Goal: Task Accomplishment & Management: Complete application form

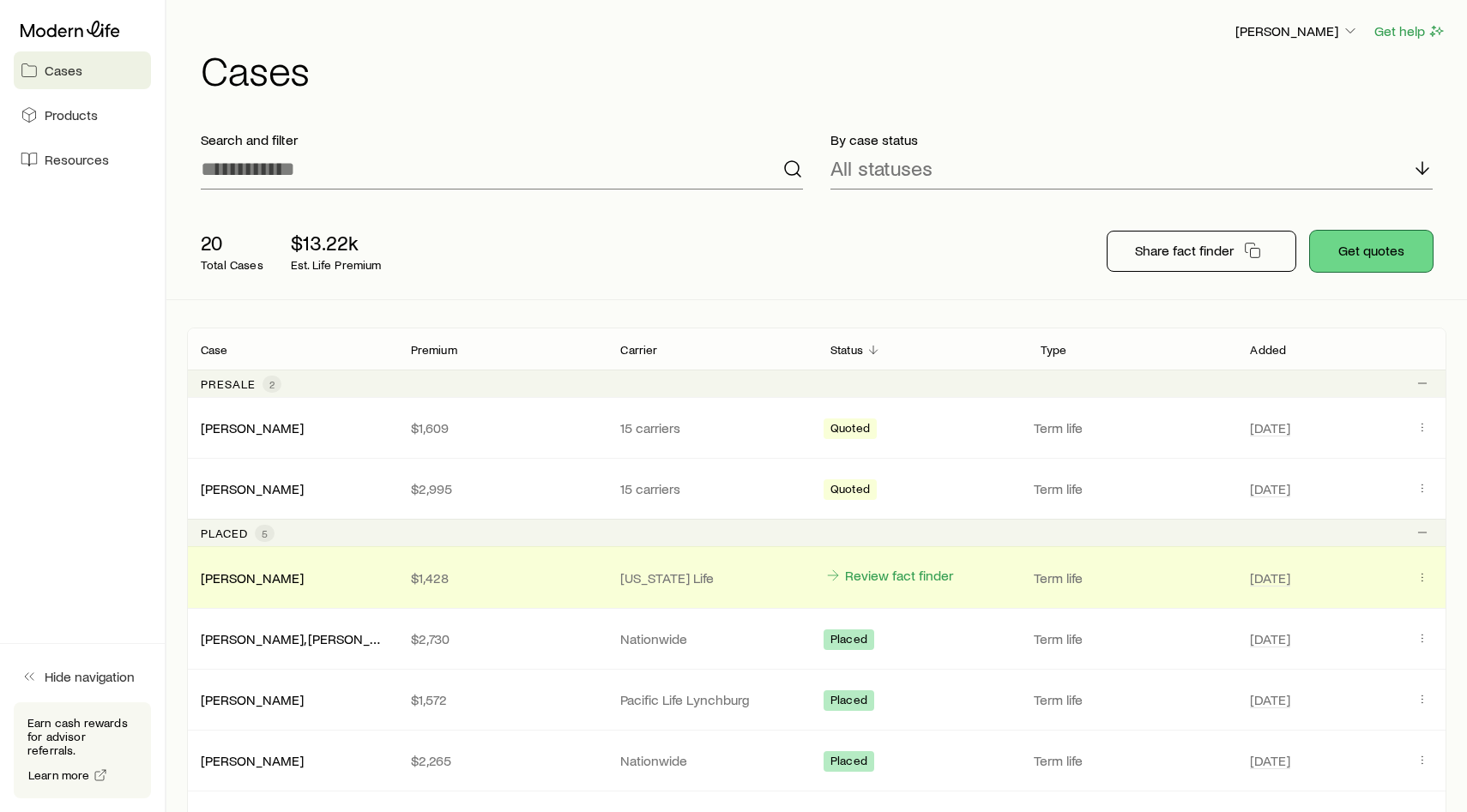
click at [1382, 245] on button "Get quotes" at bounding box center [1371, 251] width 122 height 41
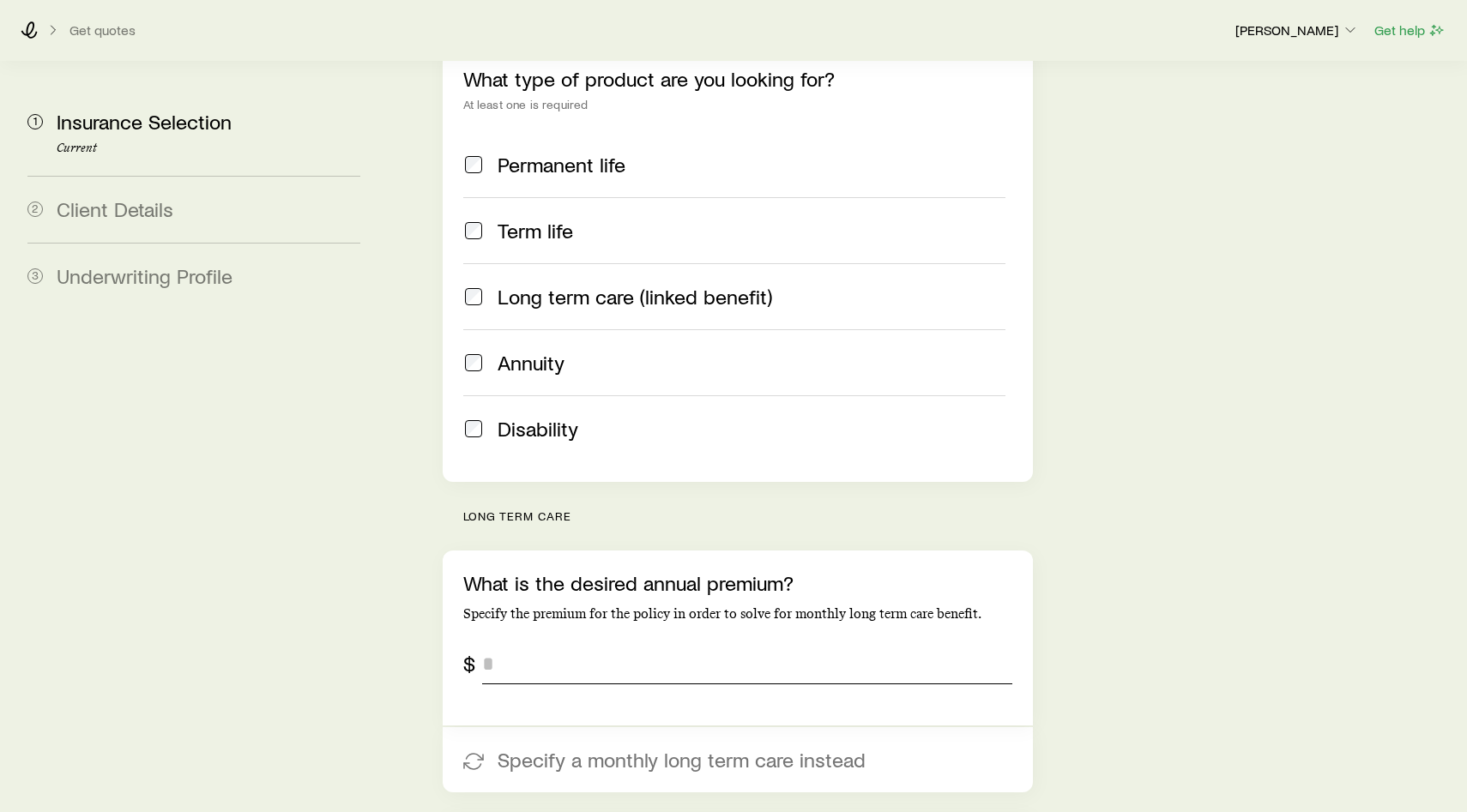
scroll to position [332, 0]
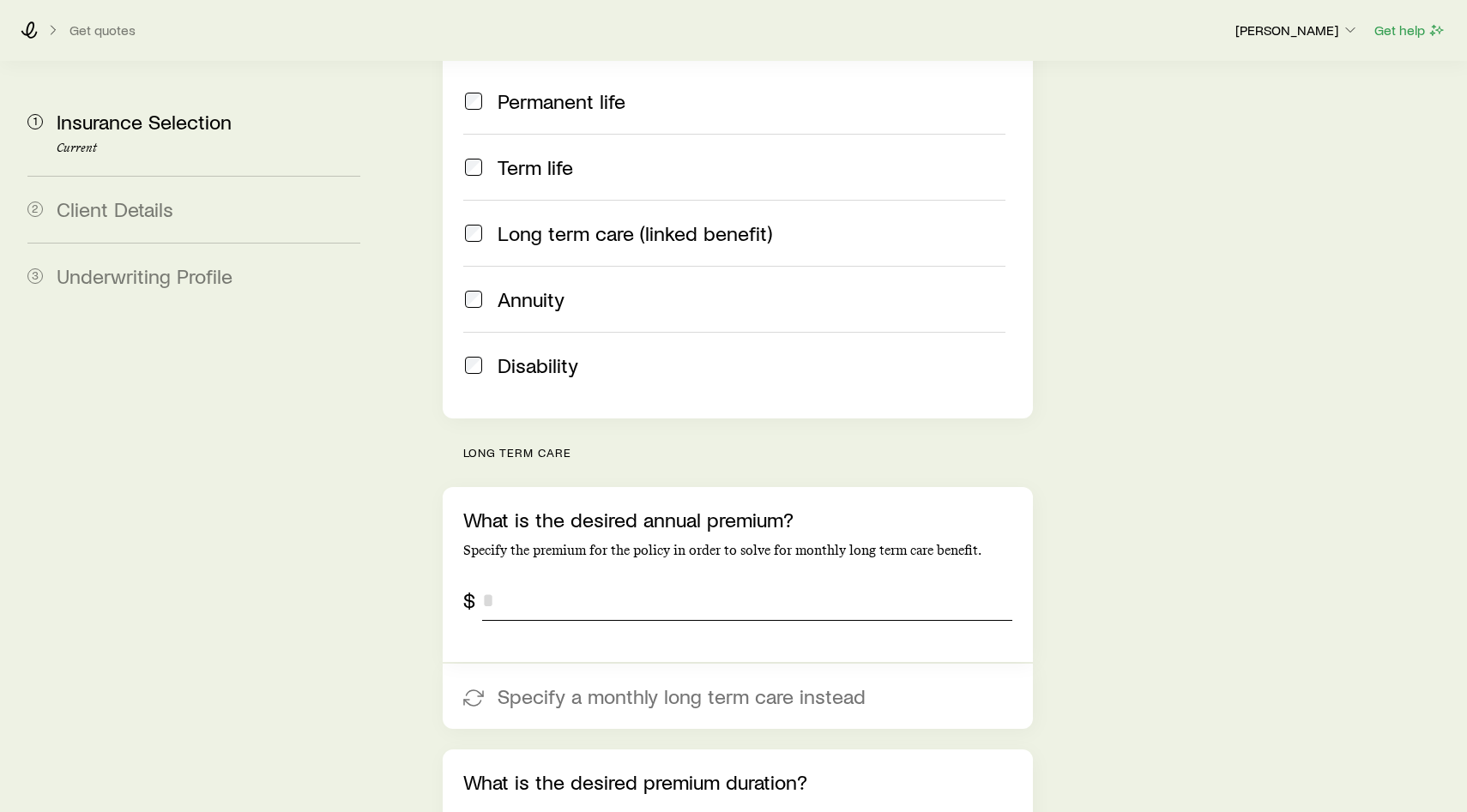
click at [616, 580] on input "tel" at bounding box center [747, 600] width 530 height 41
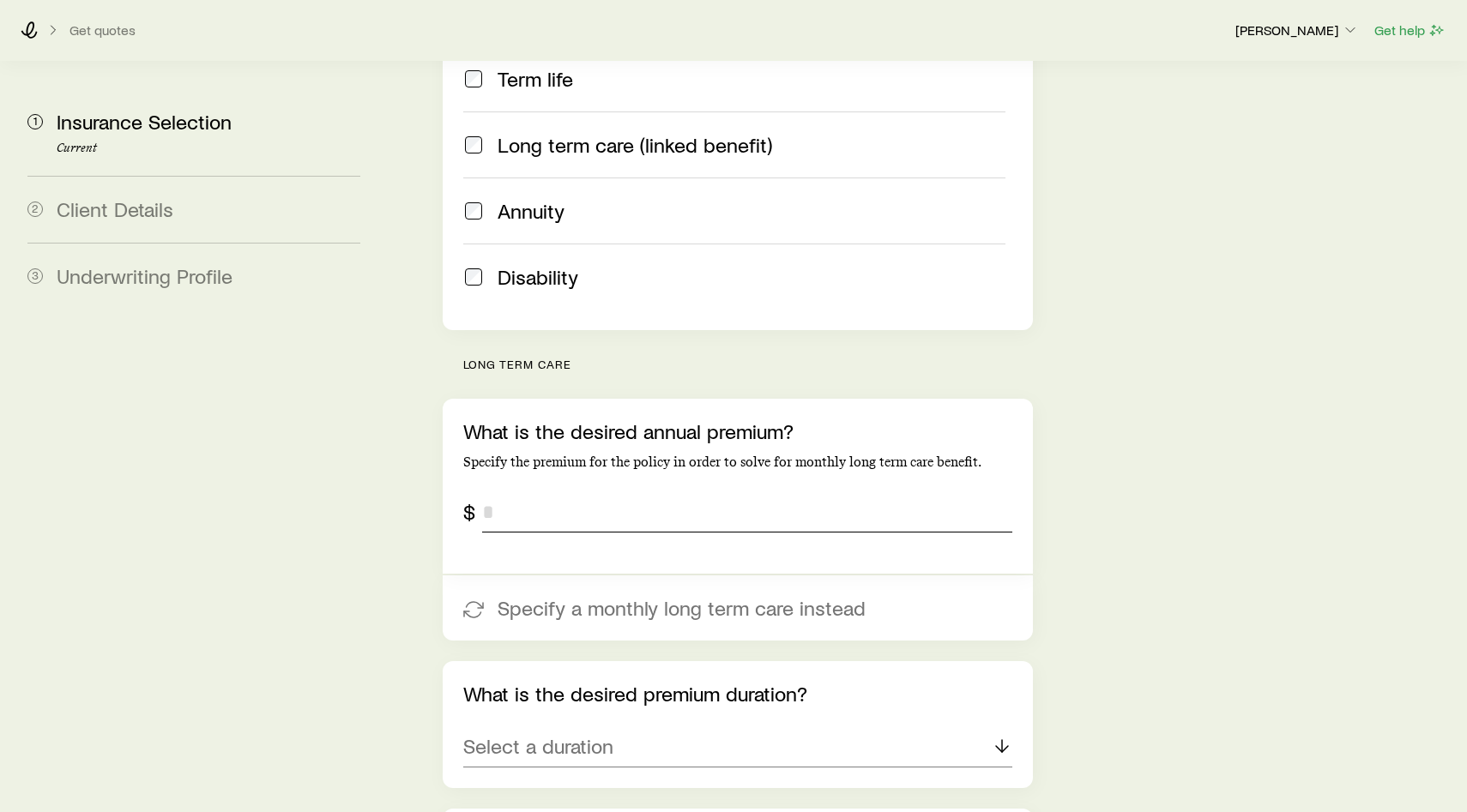
scroll to position [423, 0]
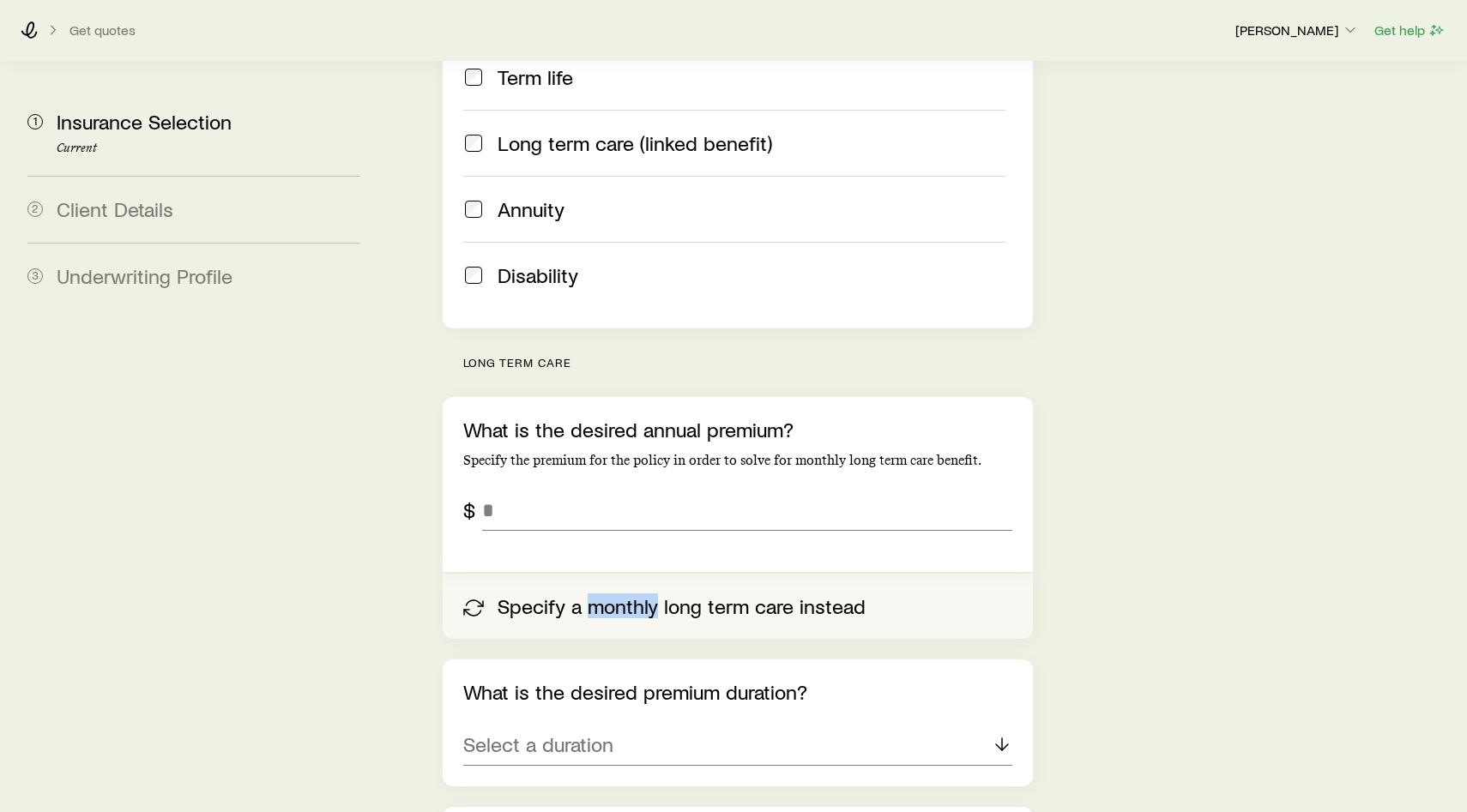
click at [511, 573] on button "Specify a monthly long term care instead" at bounding box center [737, 606] width 590 height 65
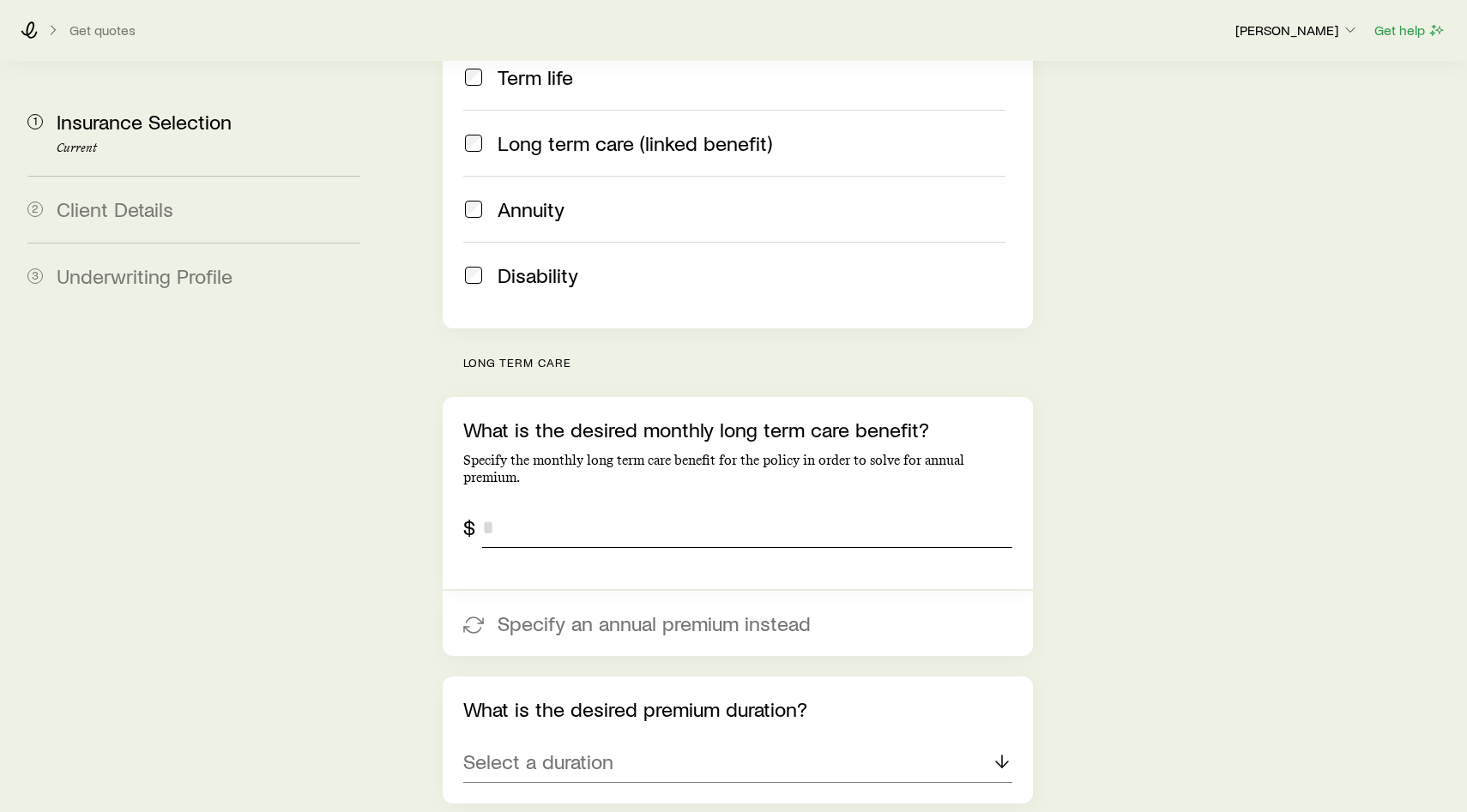
click at [522, 507] on input "tel" at bounding box center [747, 528] width 530 height 41
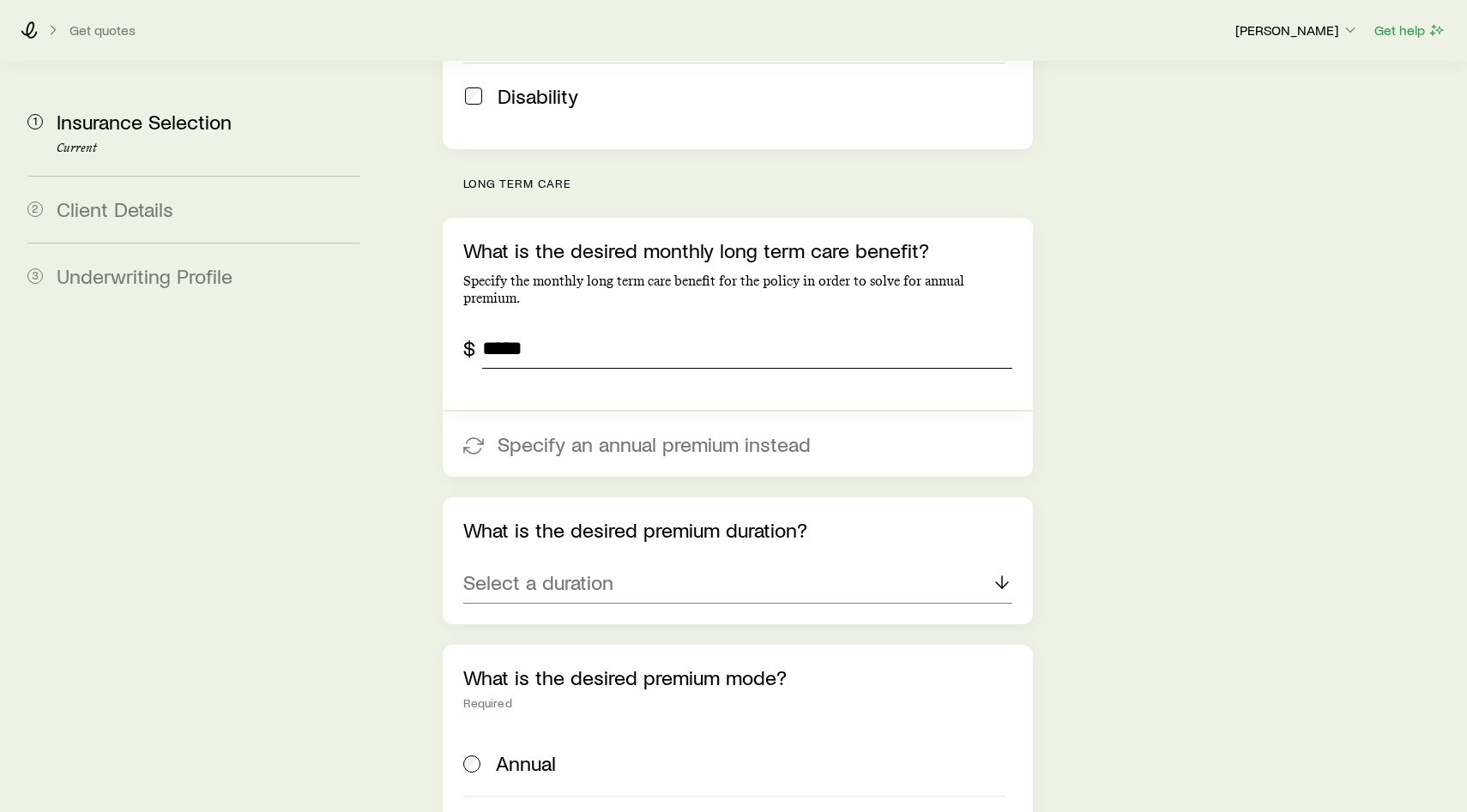
scroll to position [690, 0]
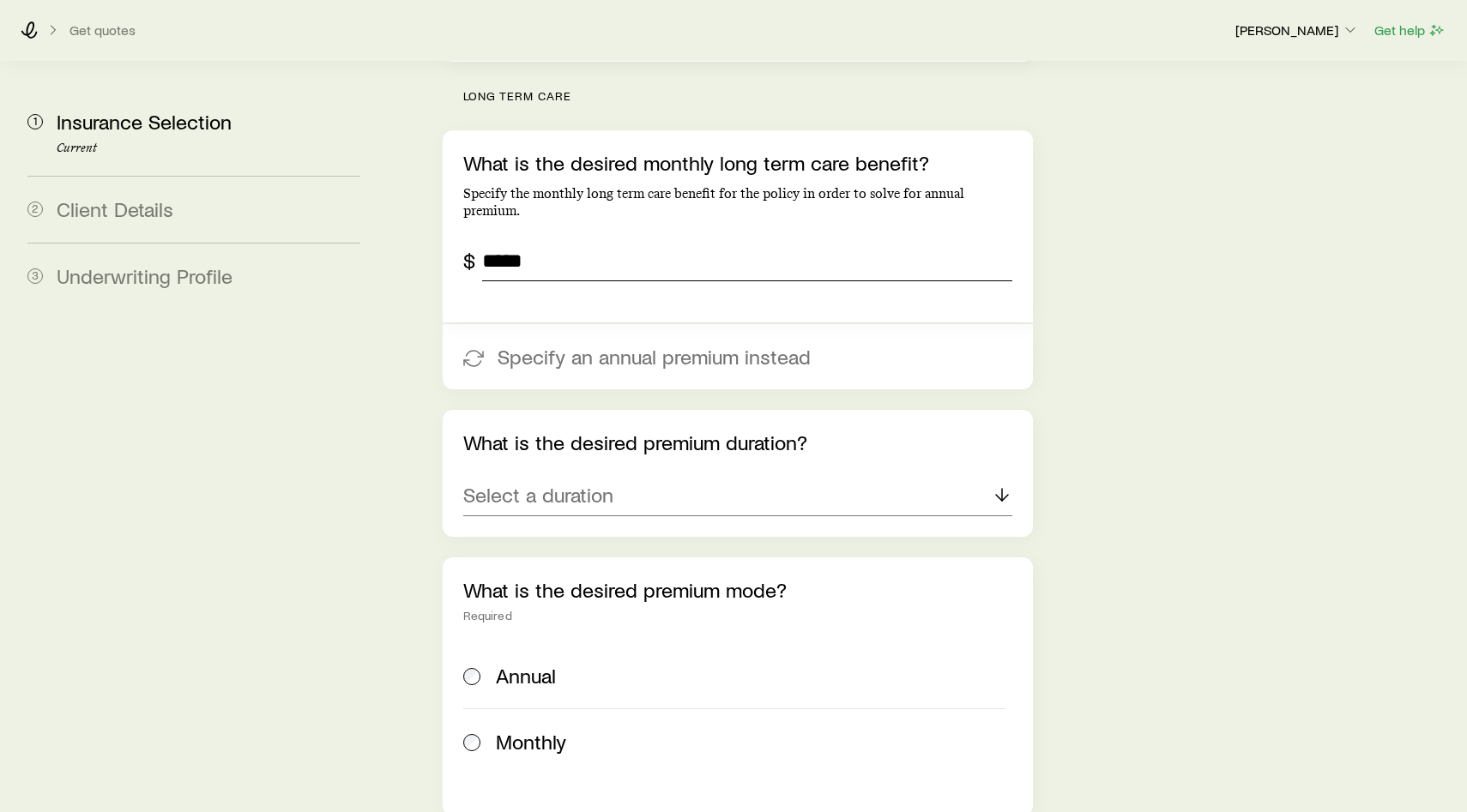
type input "*****"
click at [614, 475] on div "Select a duration" at bounding box center [737, 496] width 549 height 41
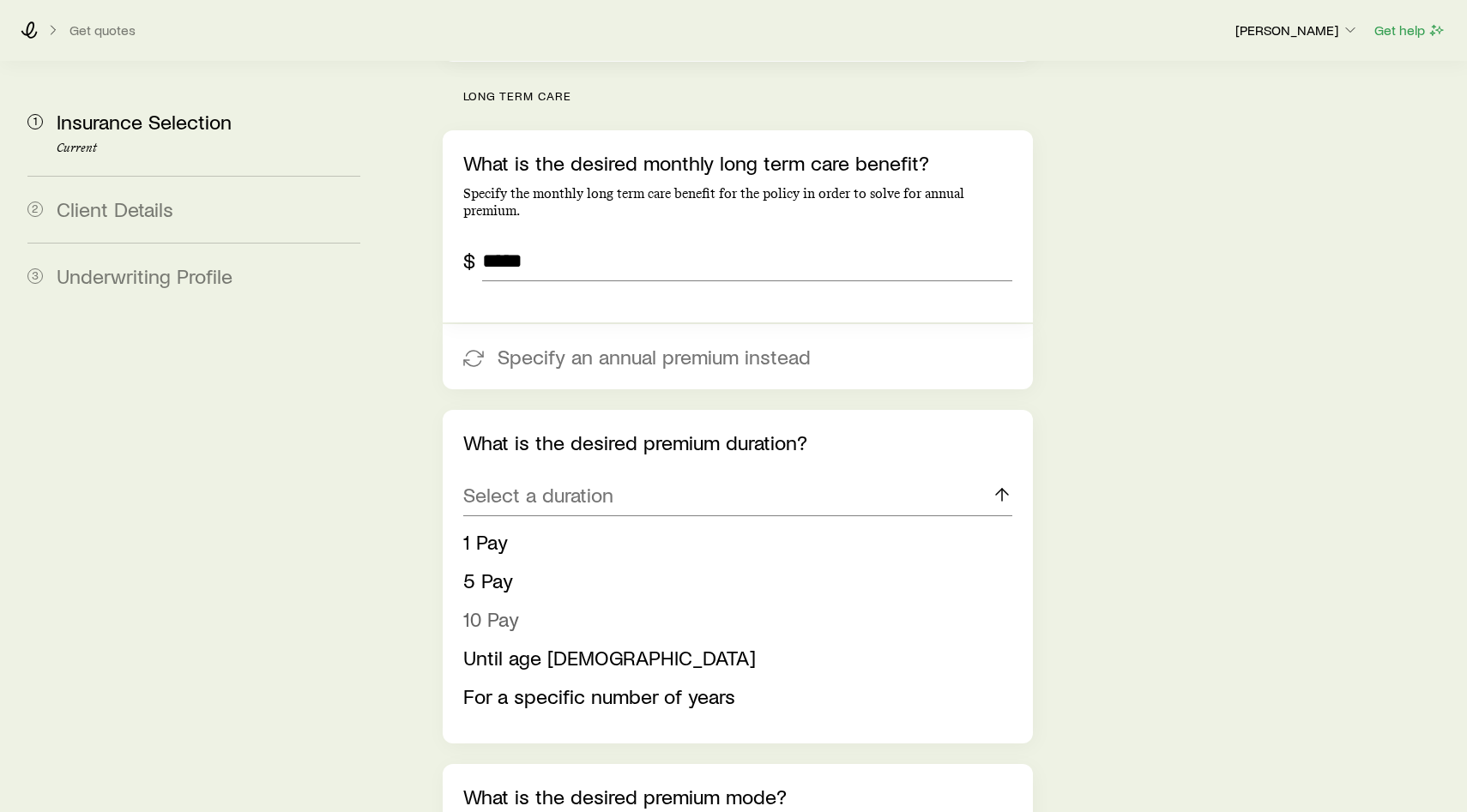
click at [500, 606] on span "10 Pay" at bounding box center [491, 618] width 56 height 25
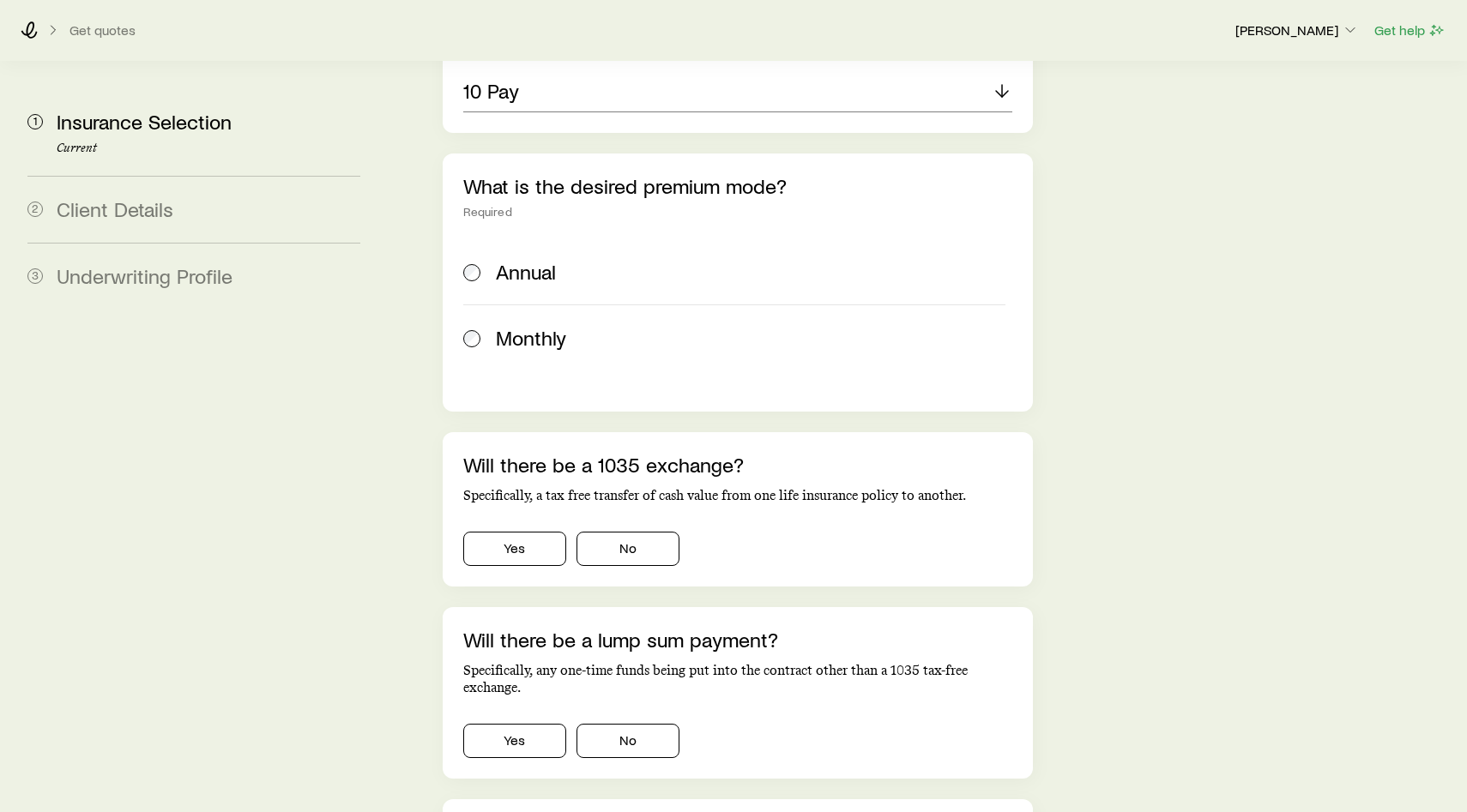
scroll to position [1105, 0]
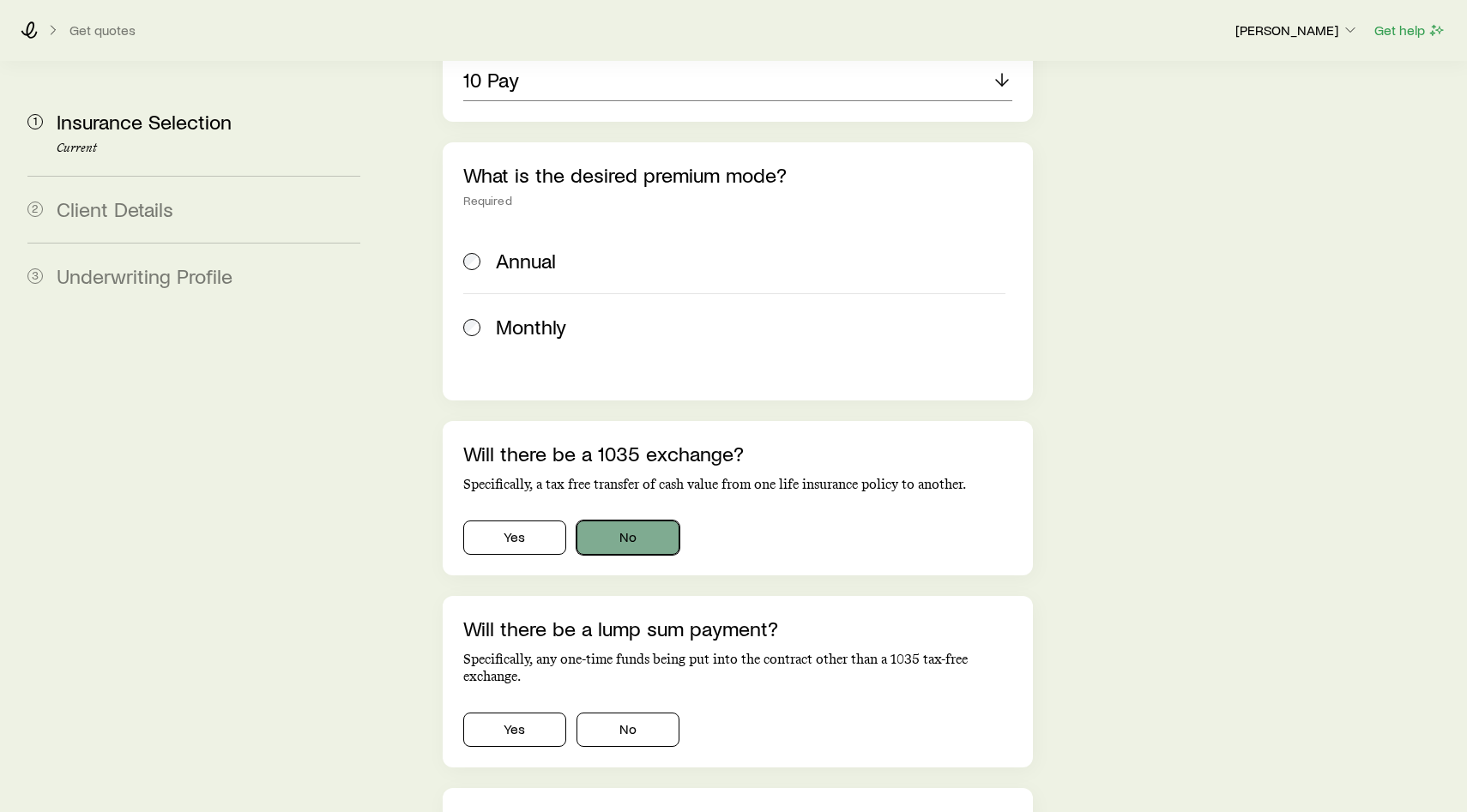
click at [628, 521] on button "No" at bounding box center [628, 538] width 103 height 34
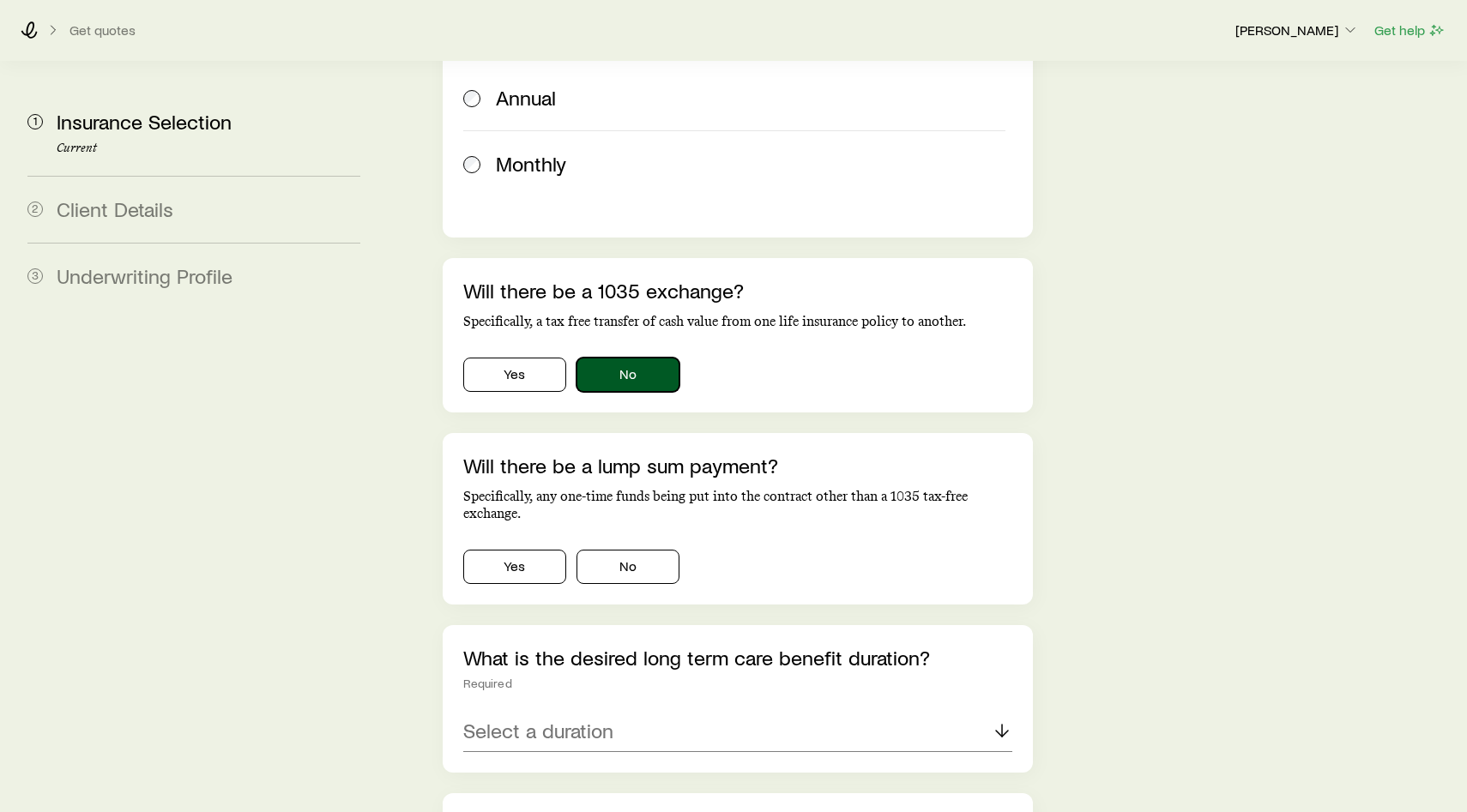
scroll to position [1305, 0]
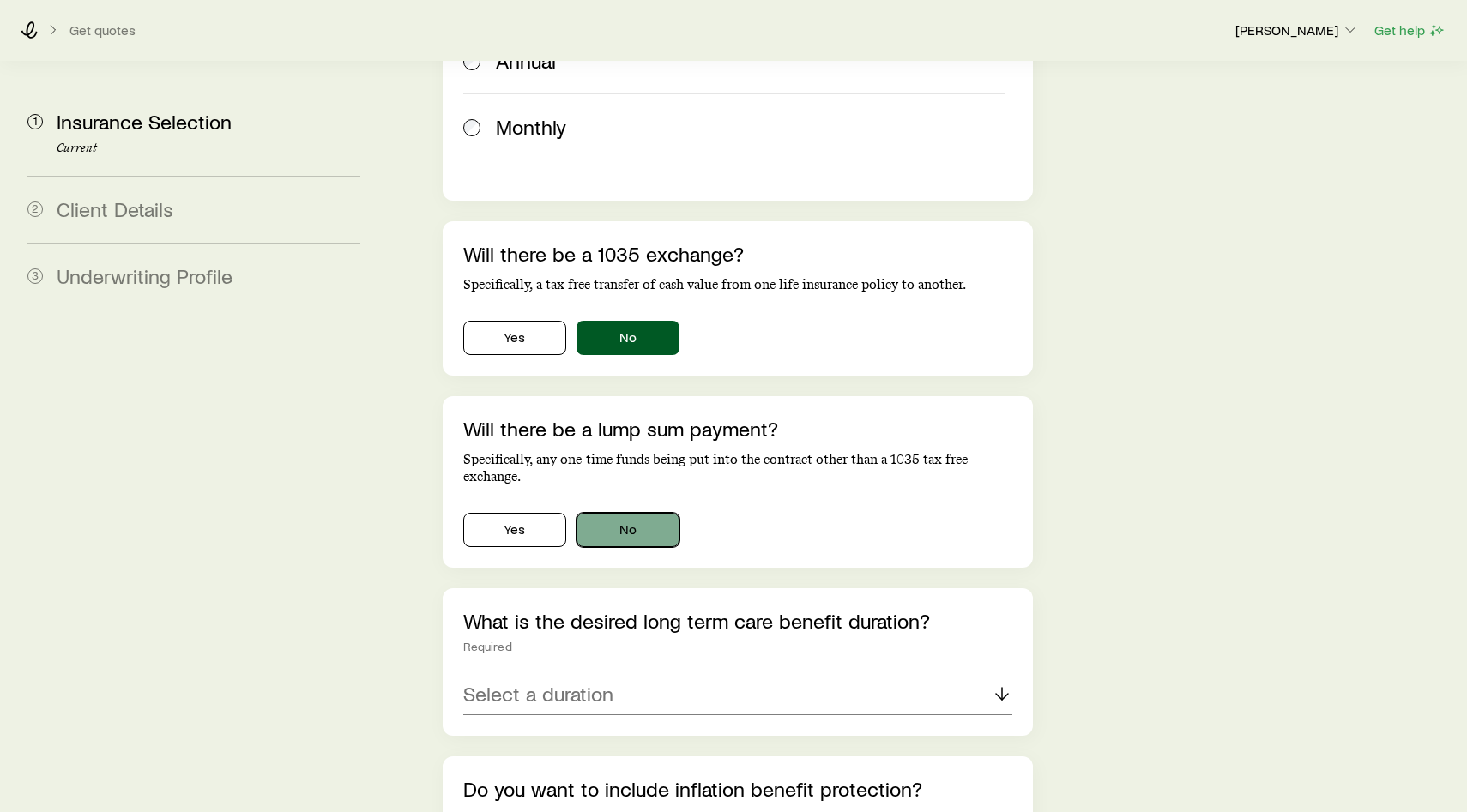
click at [635, 513] on button "No" at bounding box center [628, 530] width 103 height 34
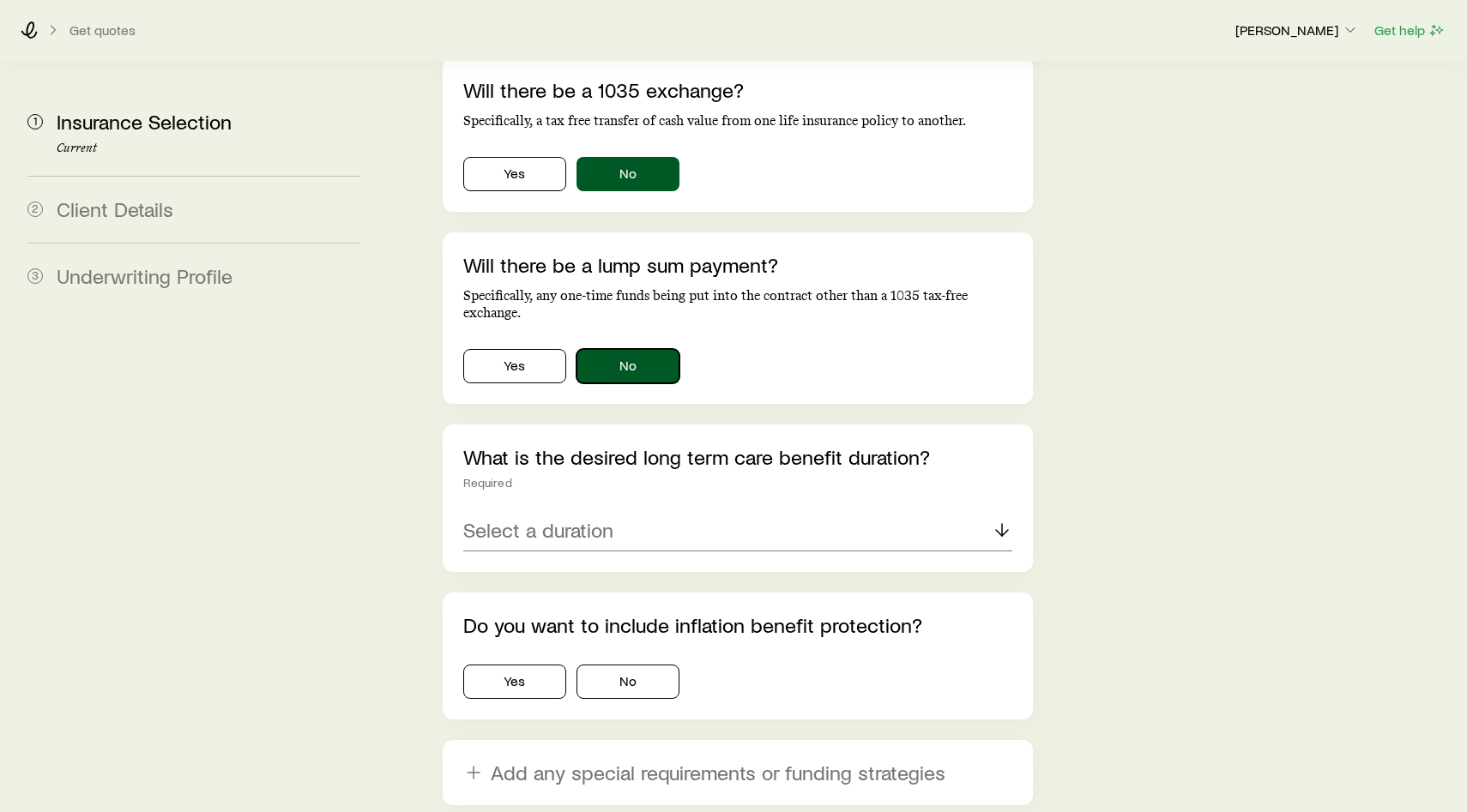
scroll to position [1497, 0]
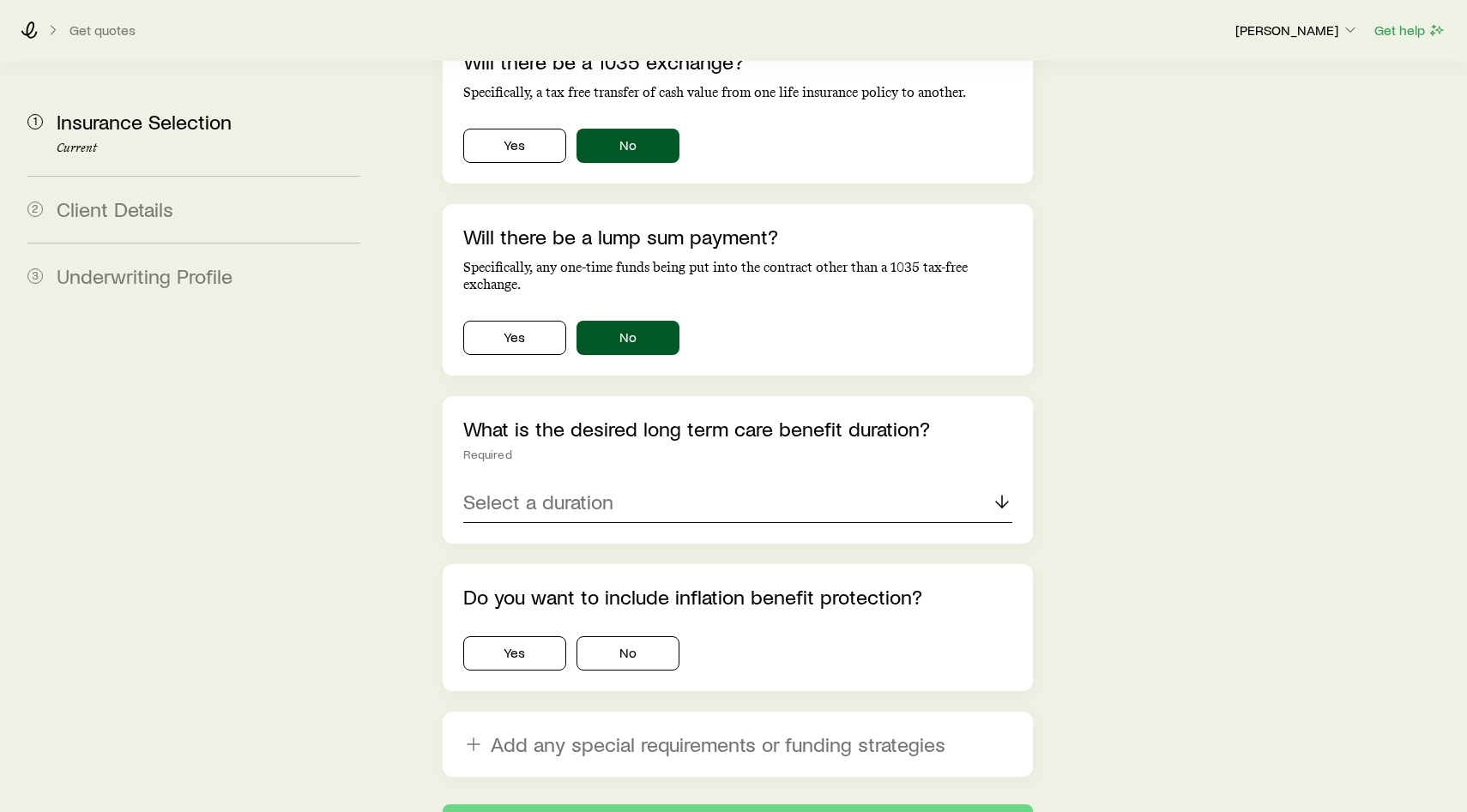
click at [649, 482] on div "Select a duration" at bounding box center [737, 503] width 549 height 41
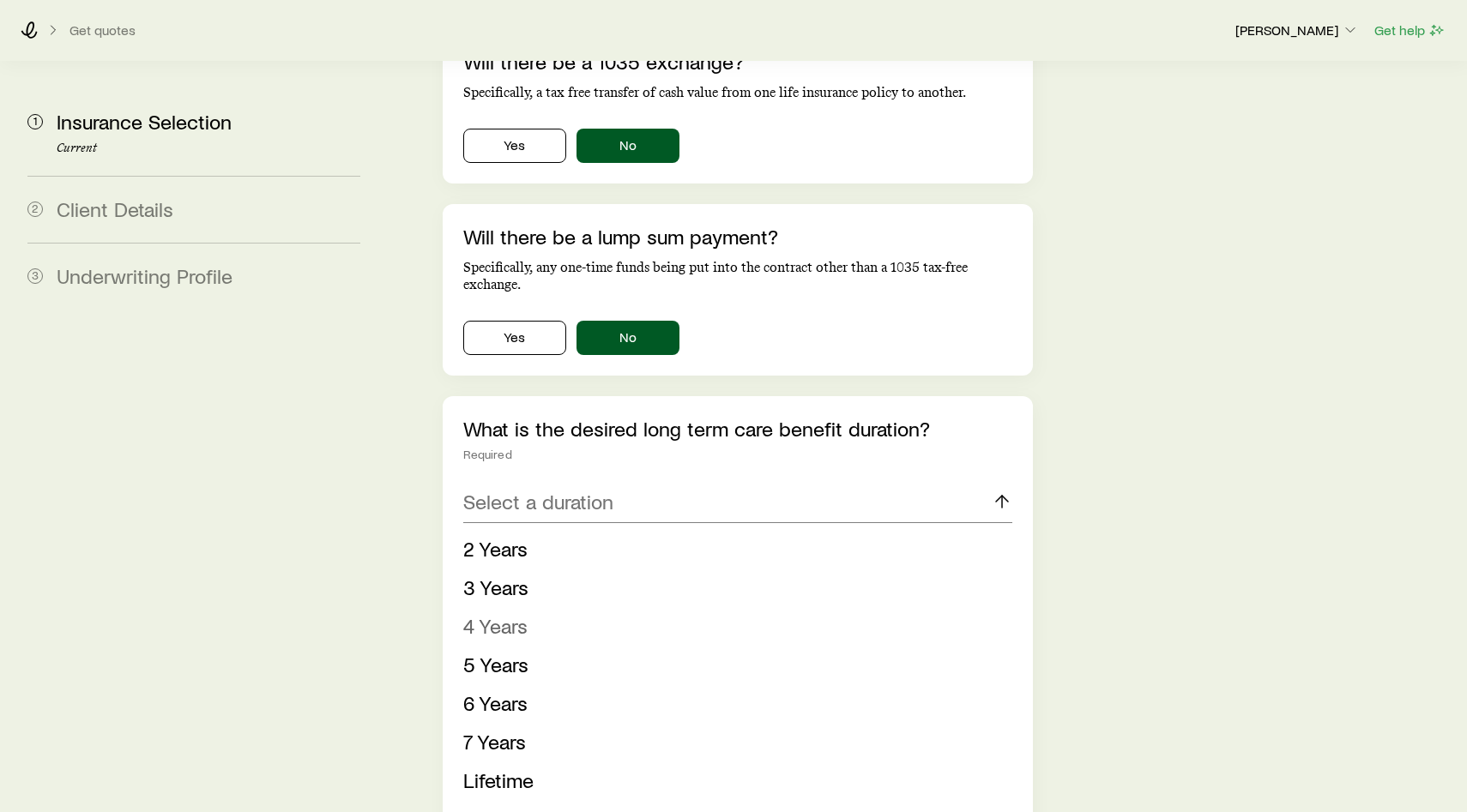
click at [594, 607] on li "4 Years" at bounding box center [732, 626] width 538 height 39
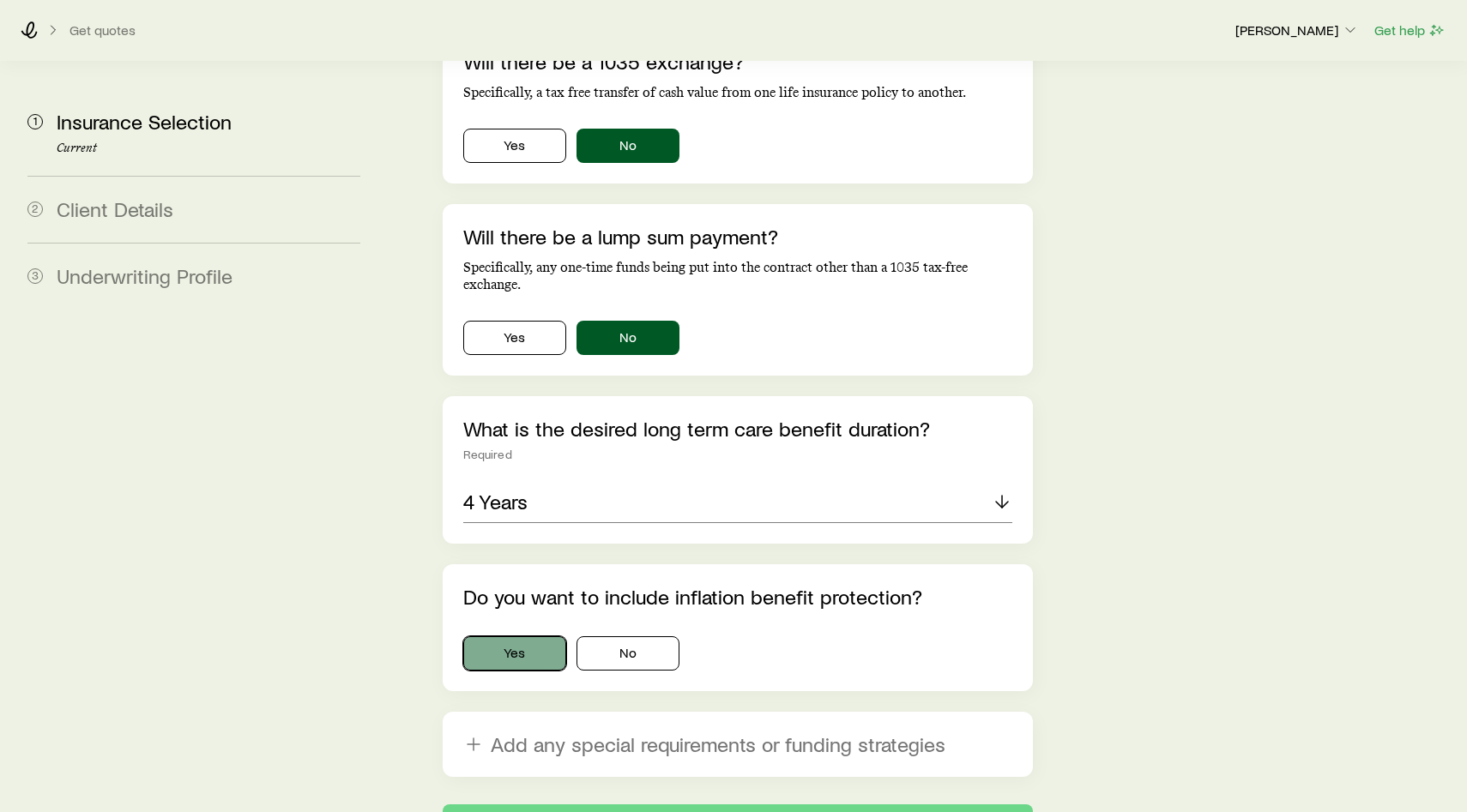
click at [514, 636] on button "Yes" at bounding box center [515, 654] width 103 height 34
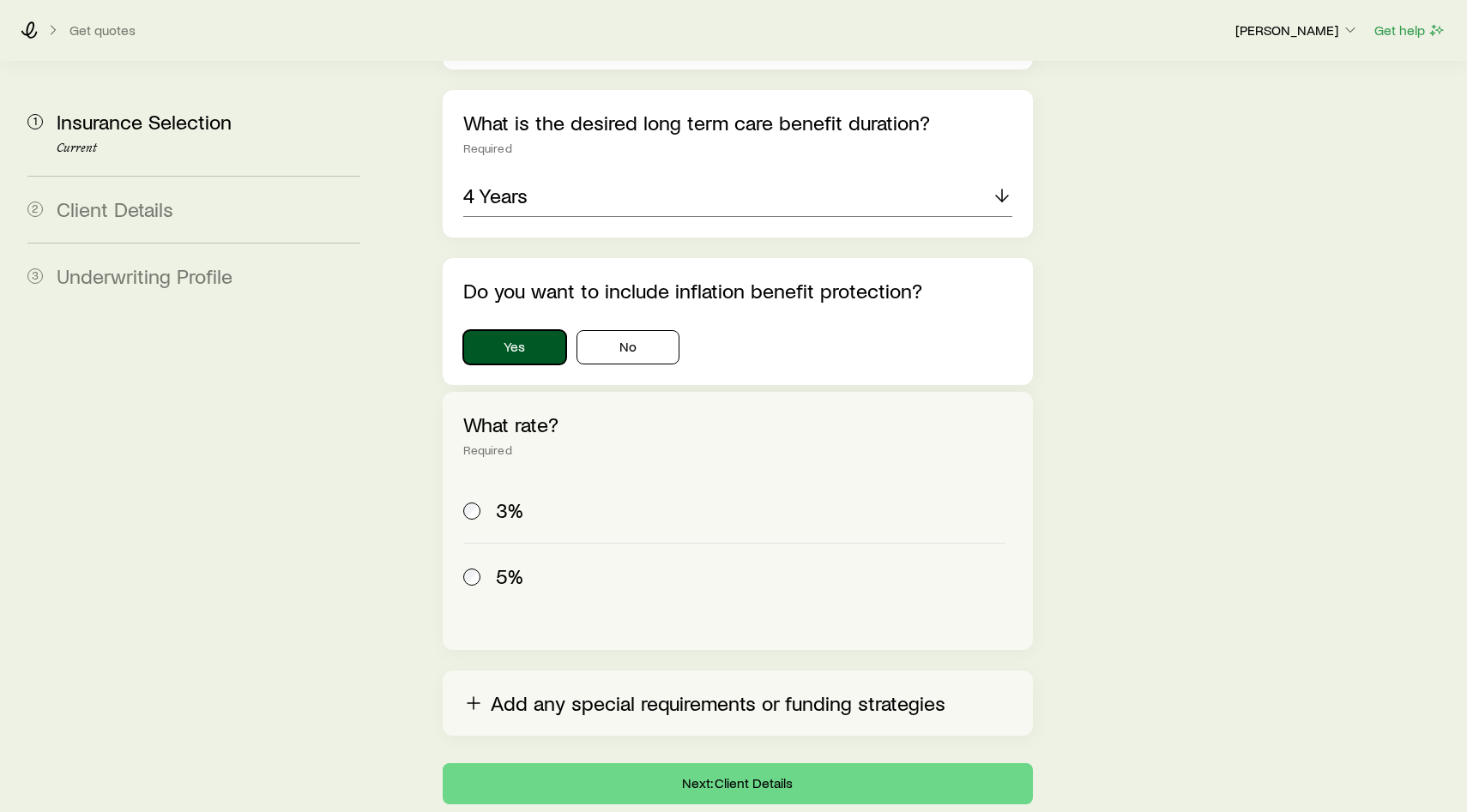
scroll to position [1833, 0]
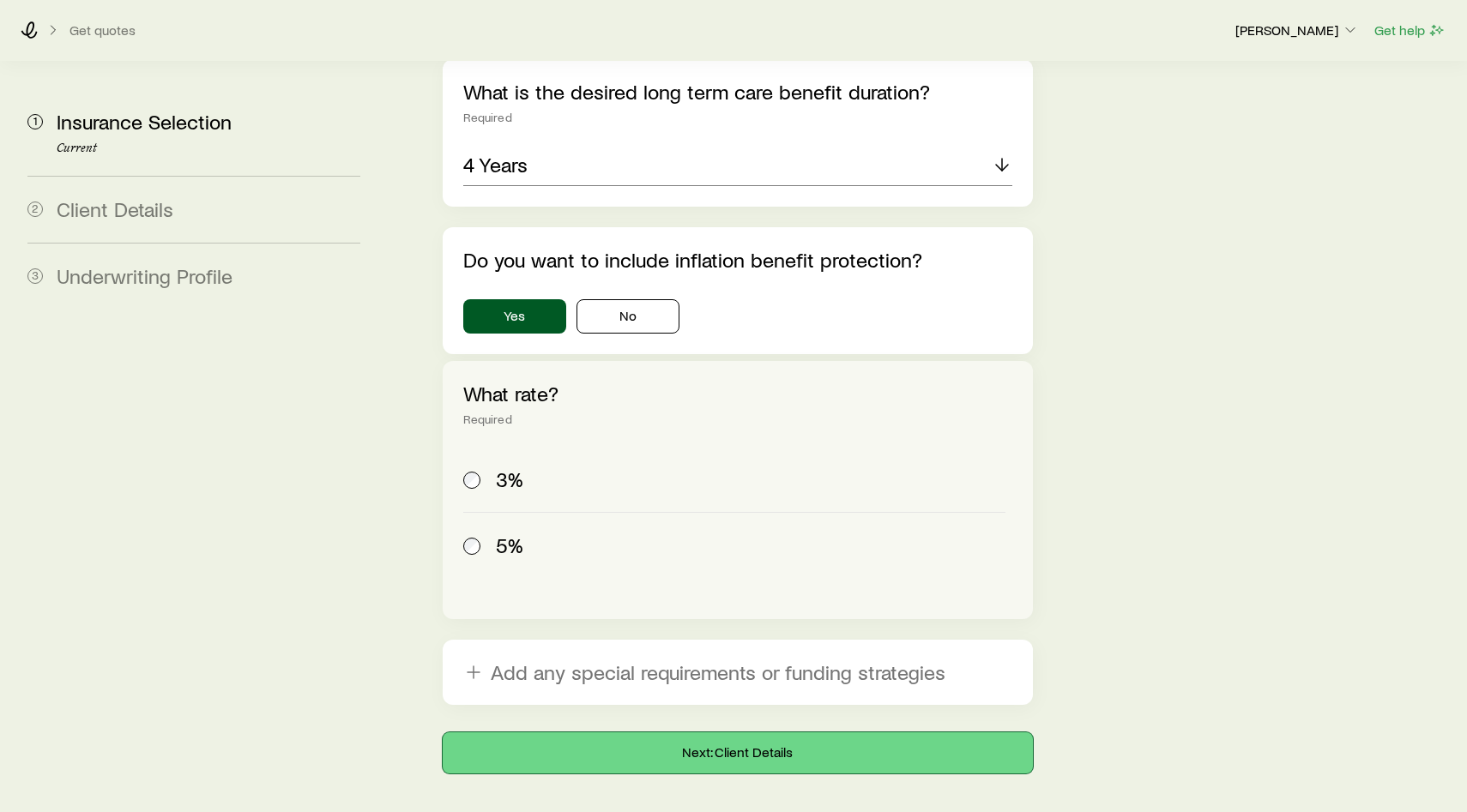
click at [665, 733] on button "Next: Client Details" at bounding box center [737, 753] width 590 height 41
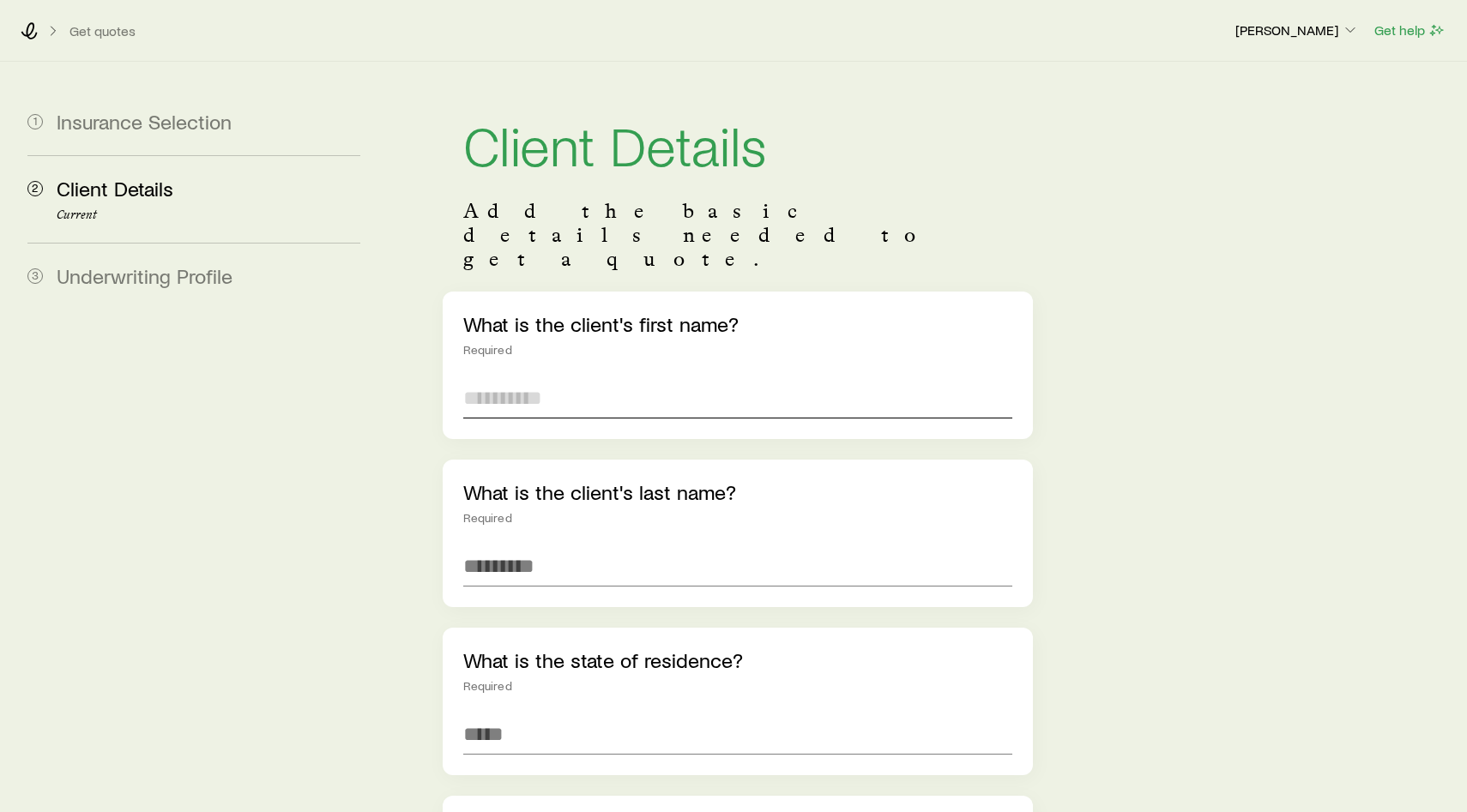
click at [536, 377] on input "text" at bounding box center [737, 398] width 549 height 41
type input "******"
type input "*******"
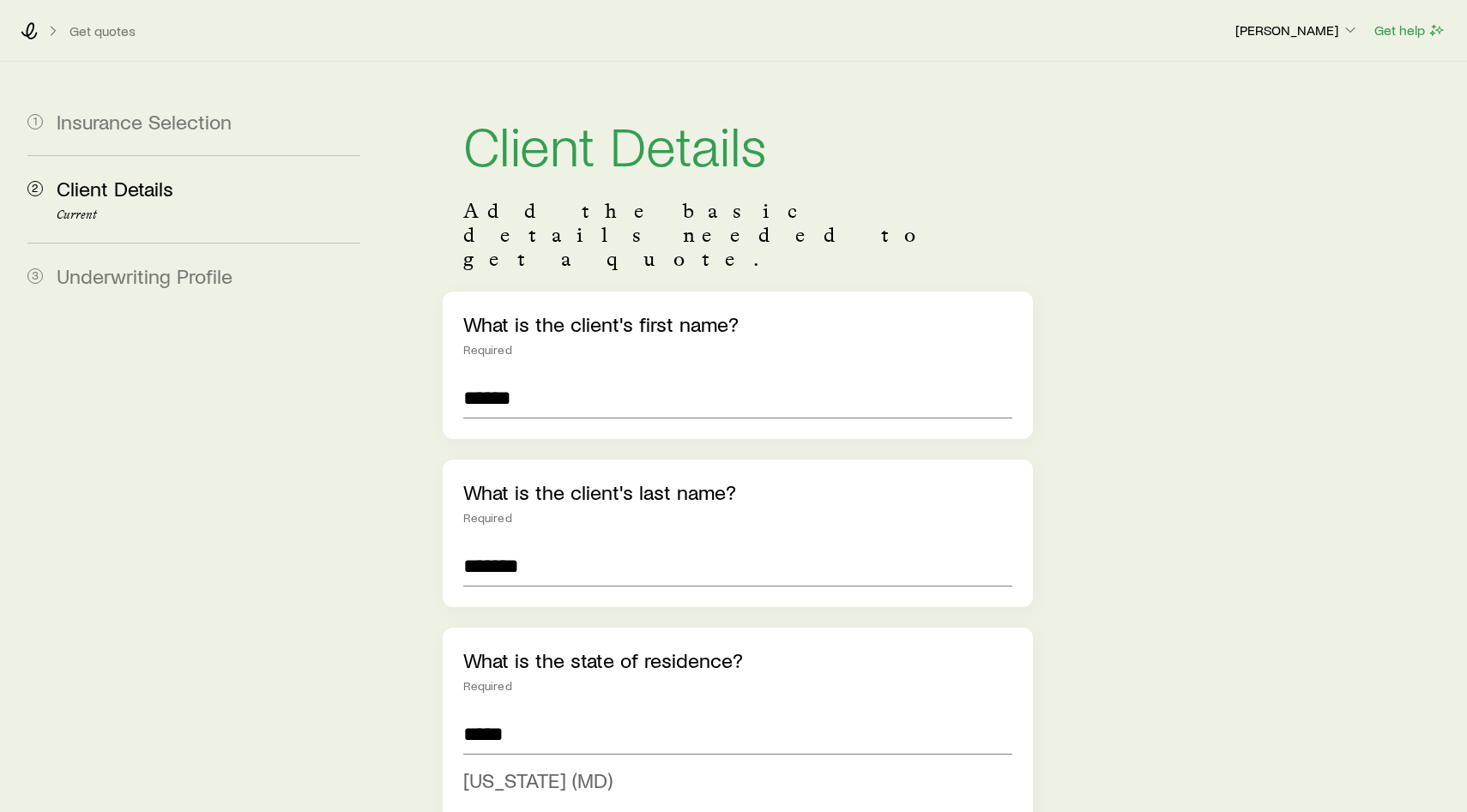
click at [536, 767] on span "[US_STATE] (MD)" at bounding box center [538, 779] width 149 height 25
type input "**********"
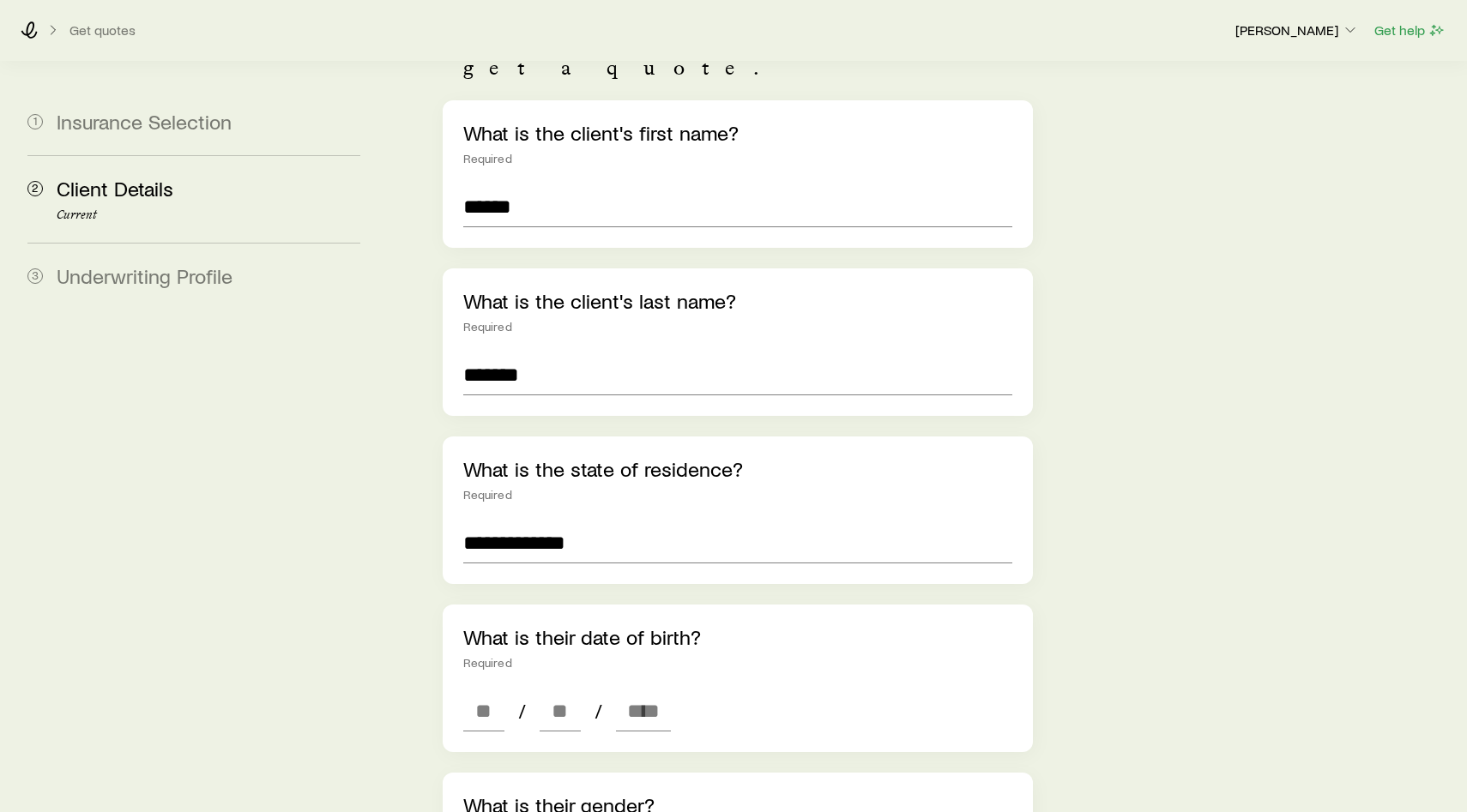
scroll to position [443, 0]
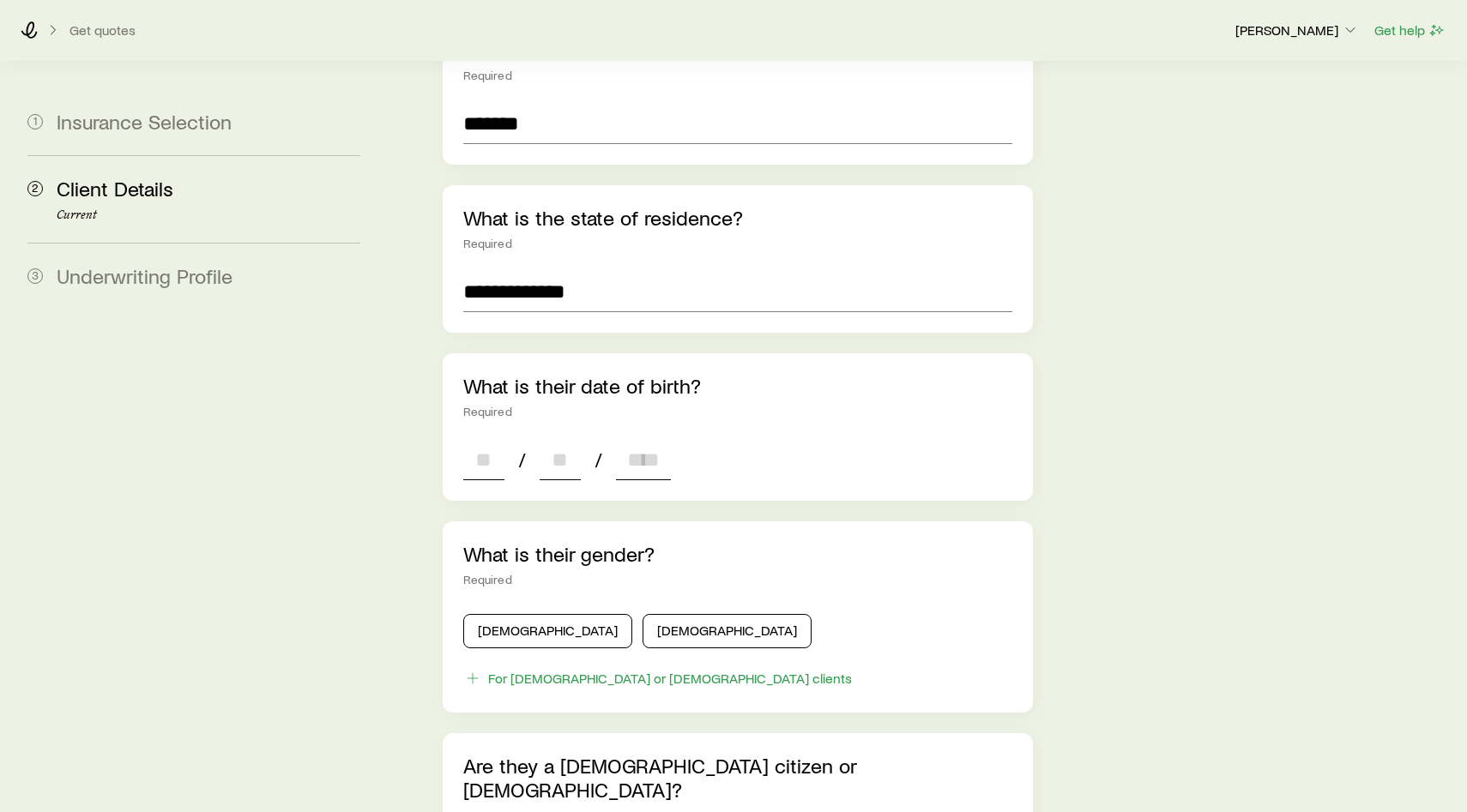
click at [491, 439] on input at bounding box center [484, 460] width 41 height 41
click at [487, 439] on input "**" at bounding box center [484, 460] width 41 height 41
type input "**"
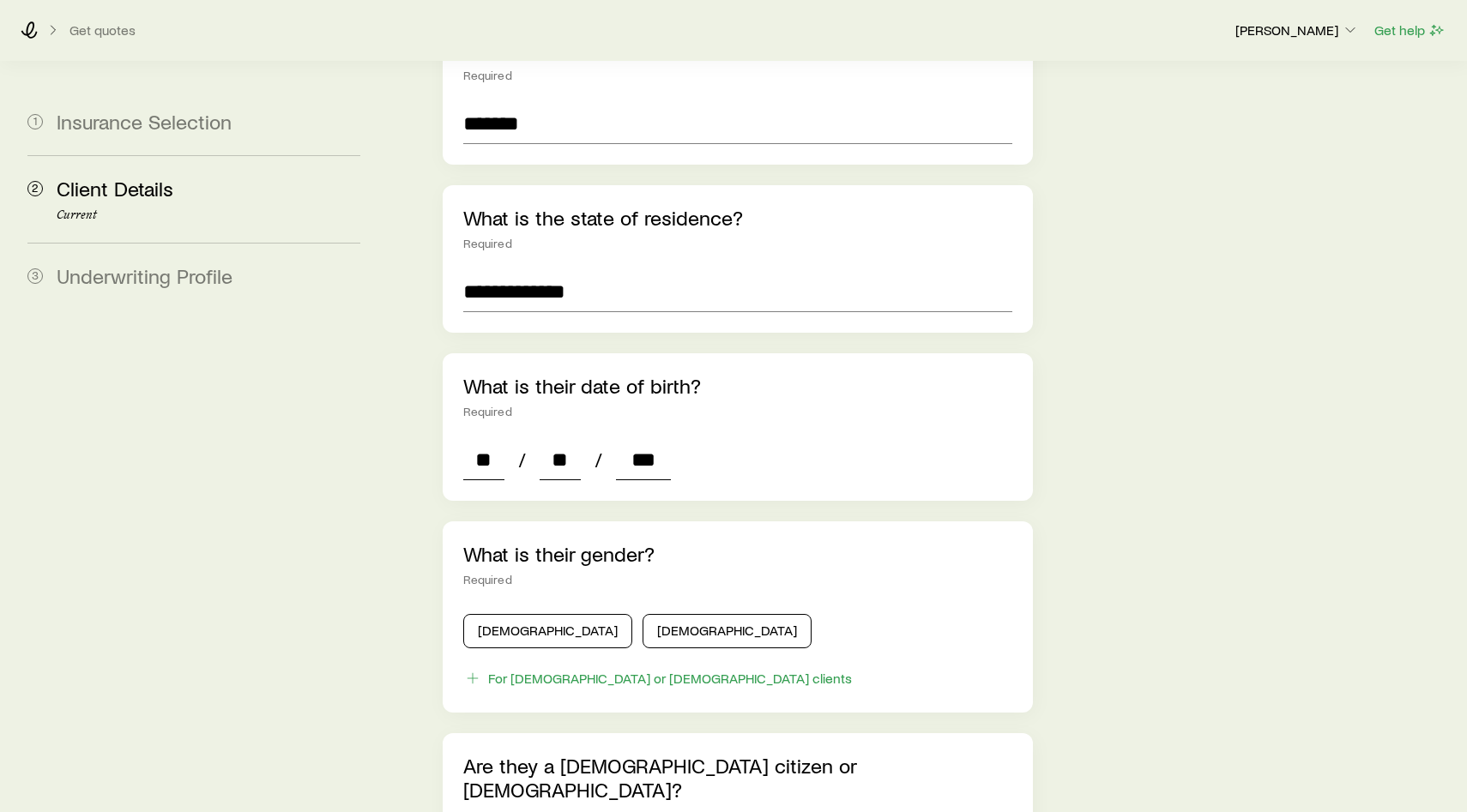
type input "****"
type input "*"
type input "****"
click at [643, 614] on button "[DEMOGRAPHIC_DATA]" at bounding box center [727, 631] width 169 height 34
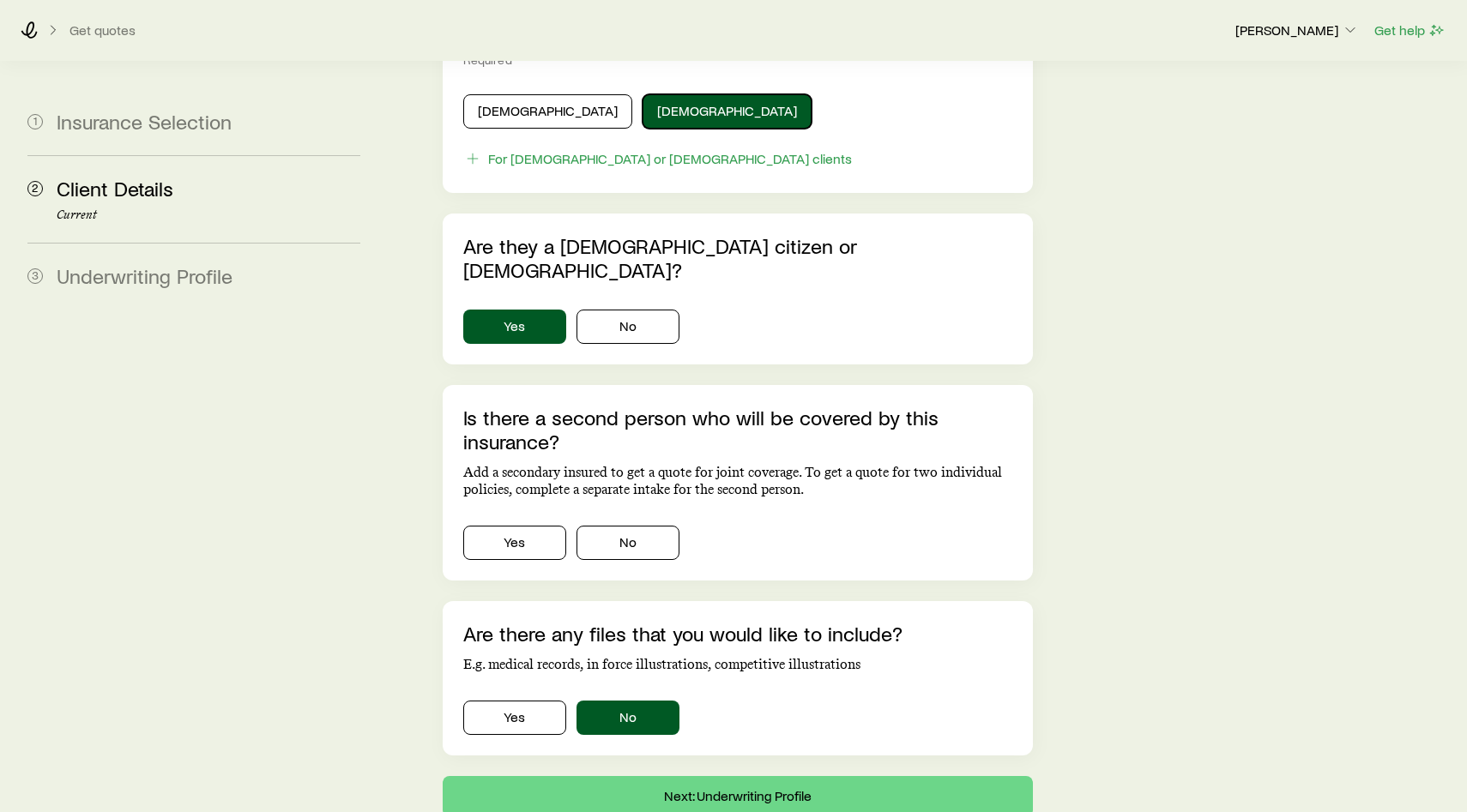
scroll to position [970, 0]
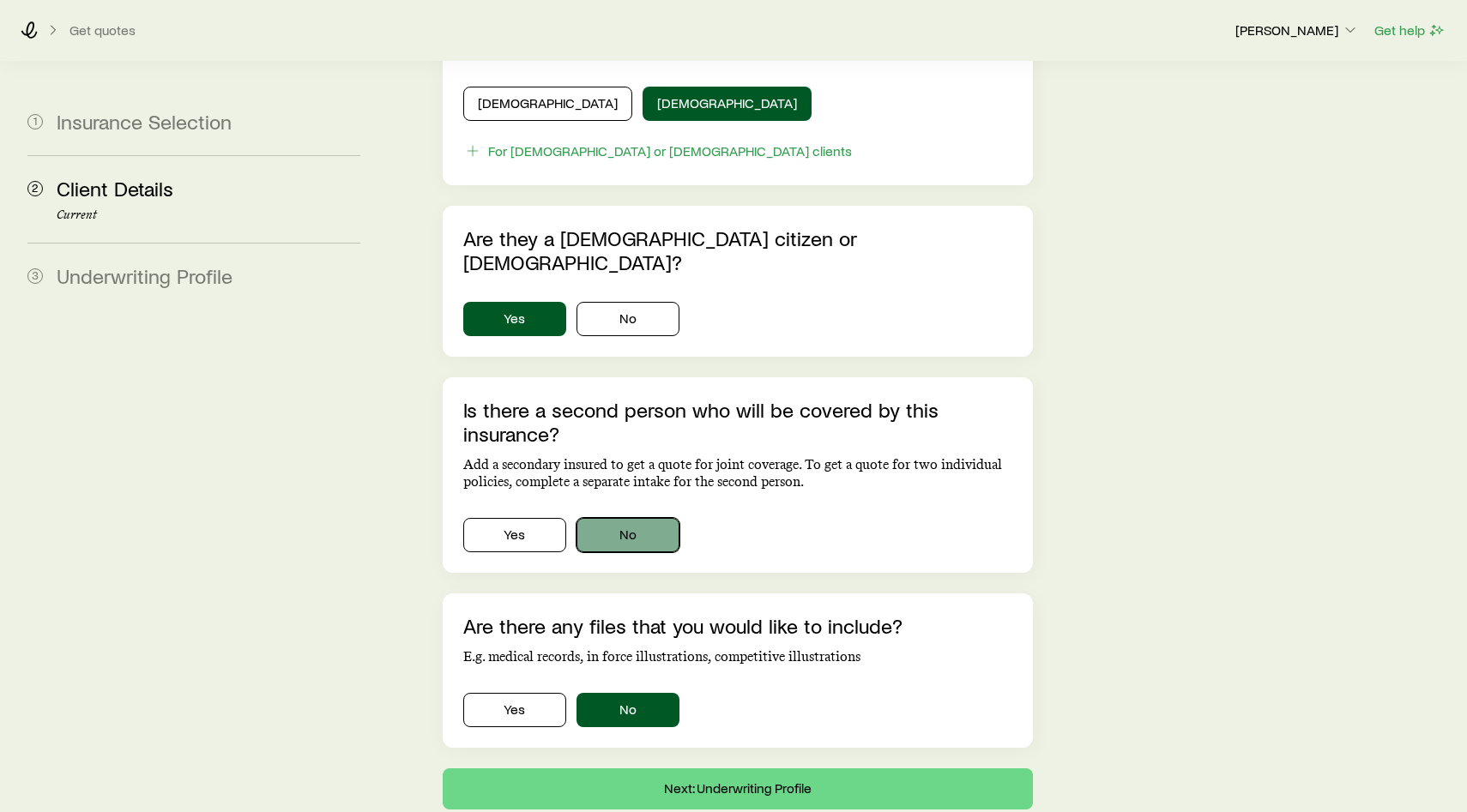
click at [619, 518] on button "No" at bounding box center [628, 536] width 103 height 34
click at [697, 768] on button "Next: Underwriting Profile" at bounding box center [737, 789] width 590 height 41
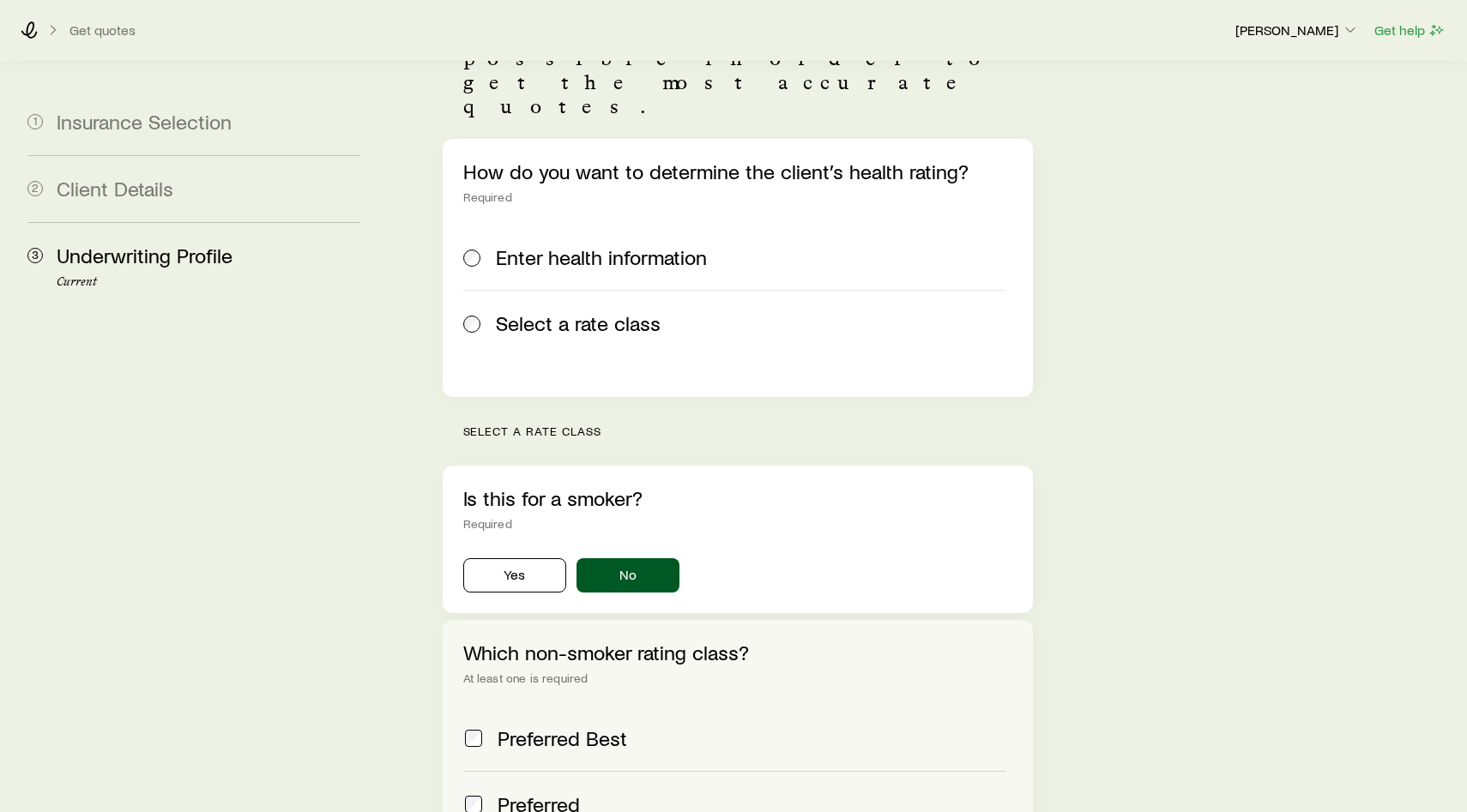
scroll to position [380, 0]
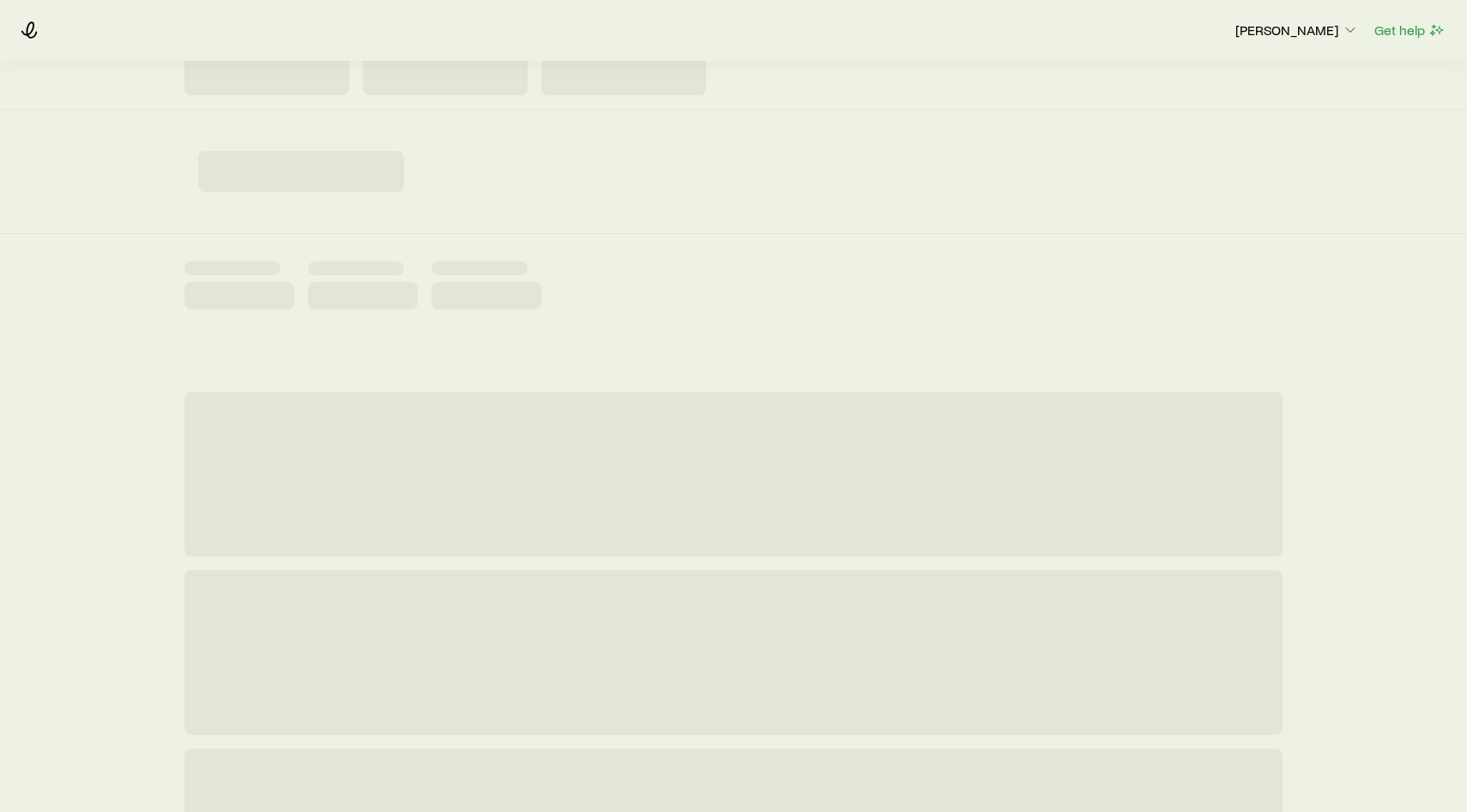
scroll to position [61, 0]
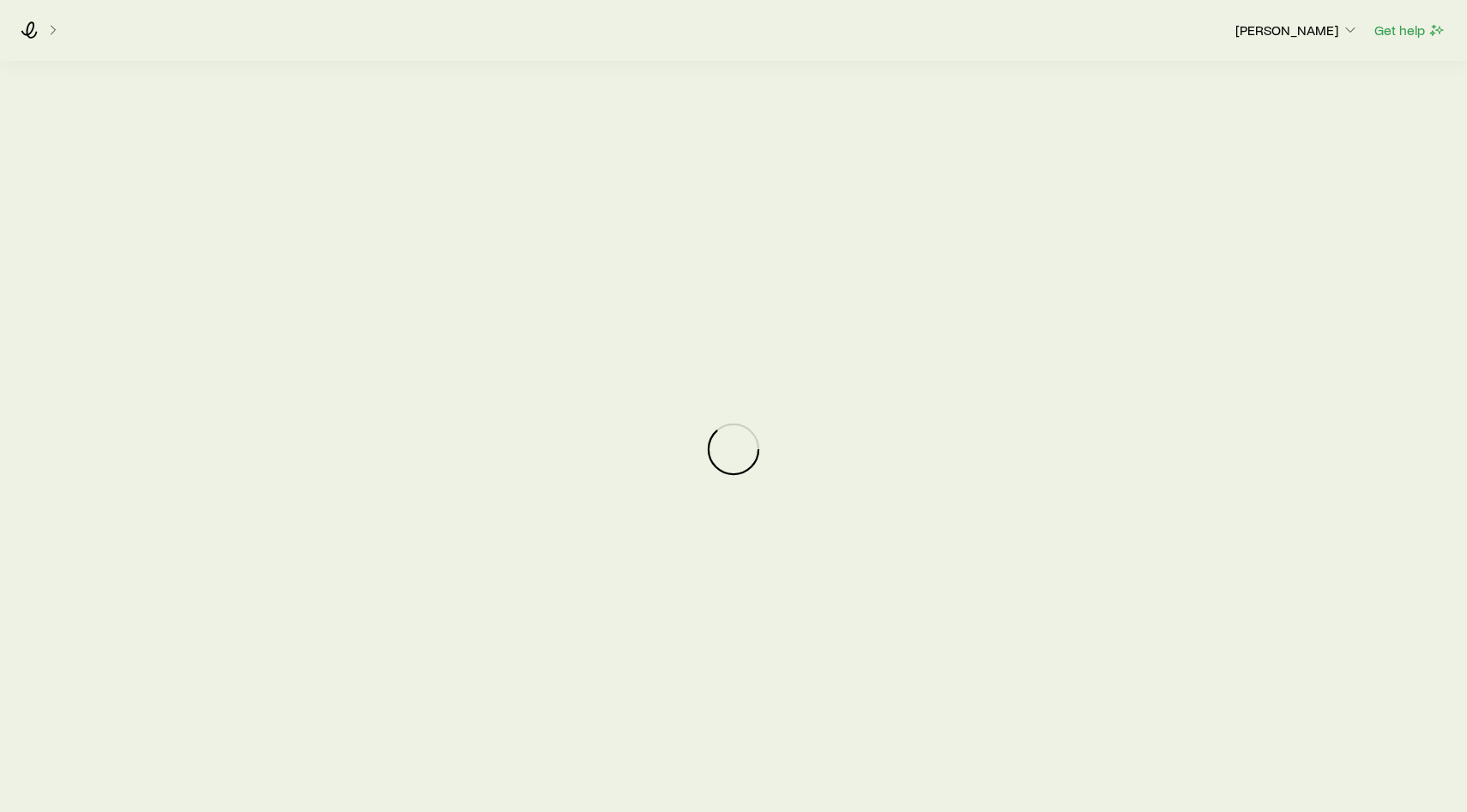
scroll to position [28, 0]
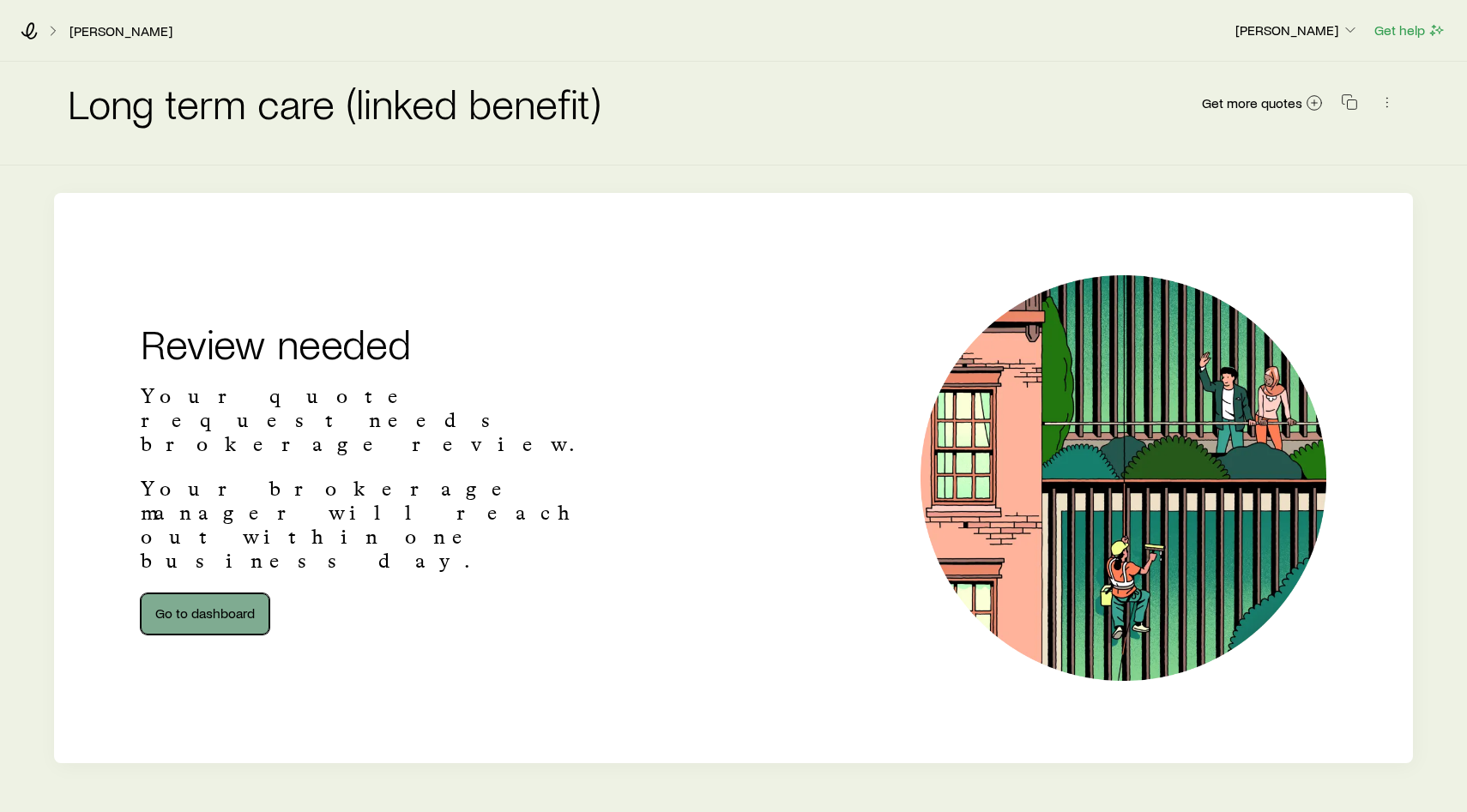
click at [241, 593] on link "Go to dashboard" at bounding box center [204, 614] width 128 height 41
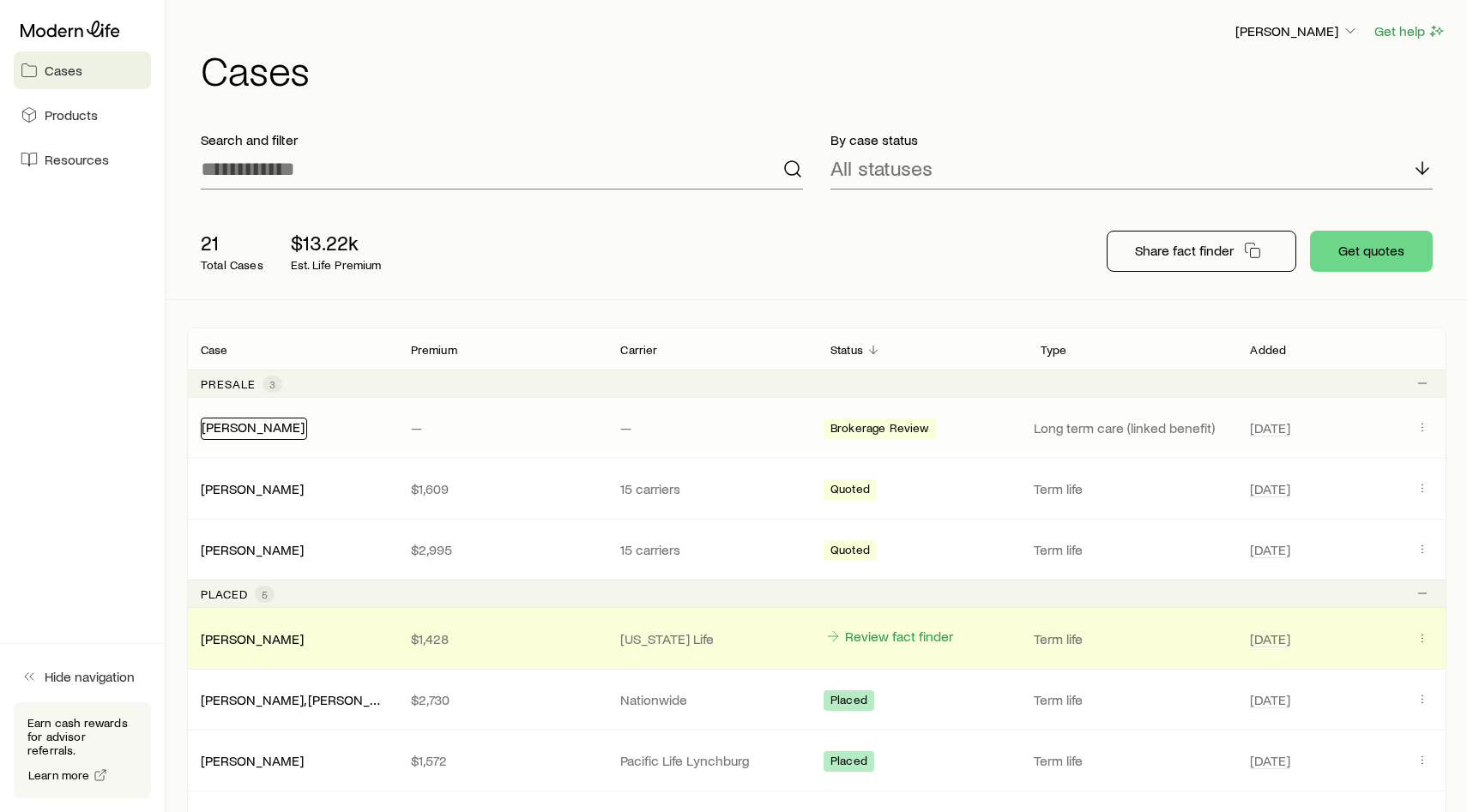
click at [275, 432] on link "[PERSON_NAME]" at bounding box center [253, 426] width 103 height 16
